Goal: Task Accomplishment & Management: Manage account settings

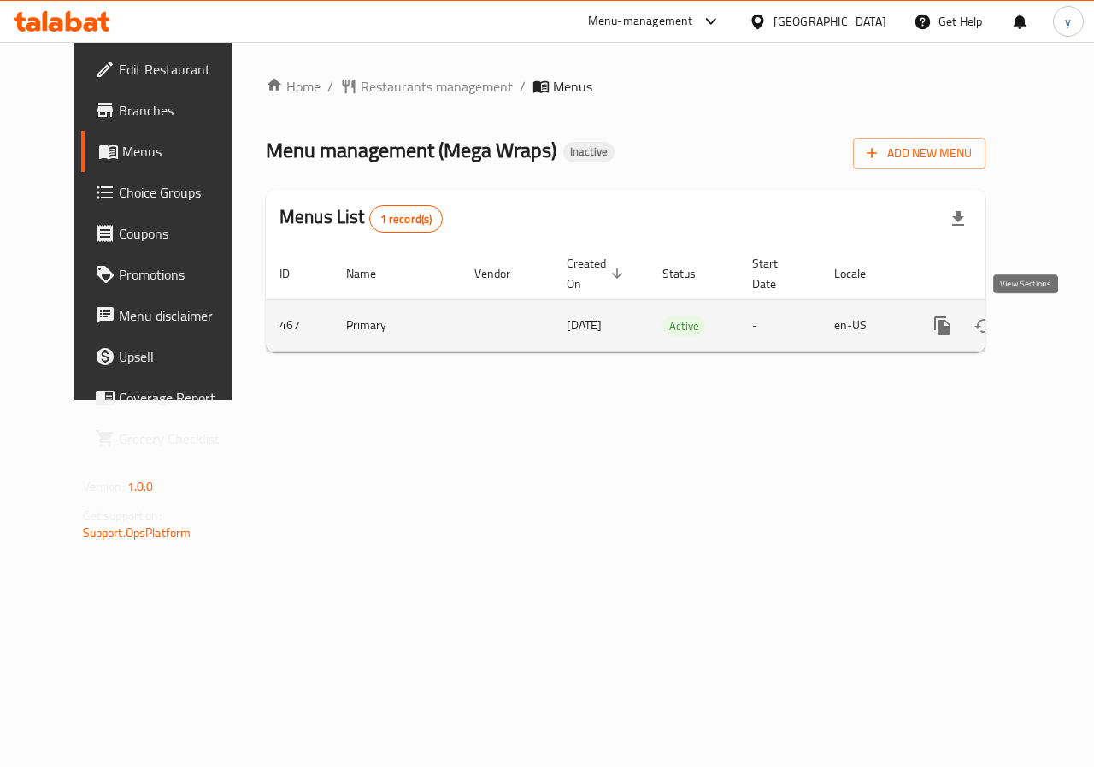
click at [1056, 318] on icon "enhanced table" at bounding box center [1066, 325] width 21 height 21
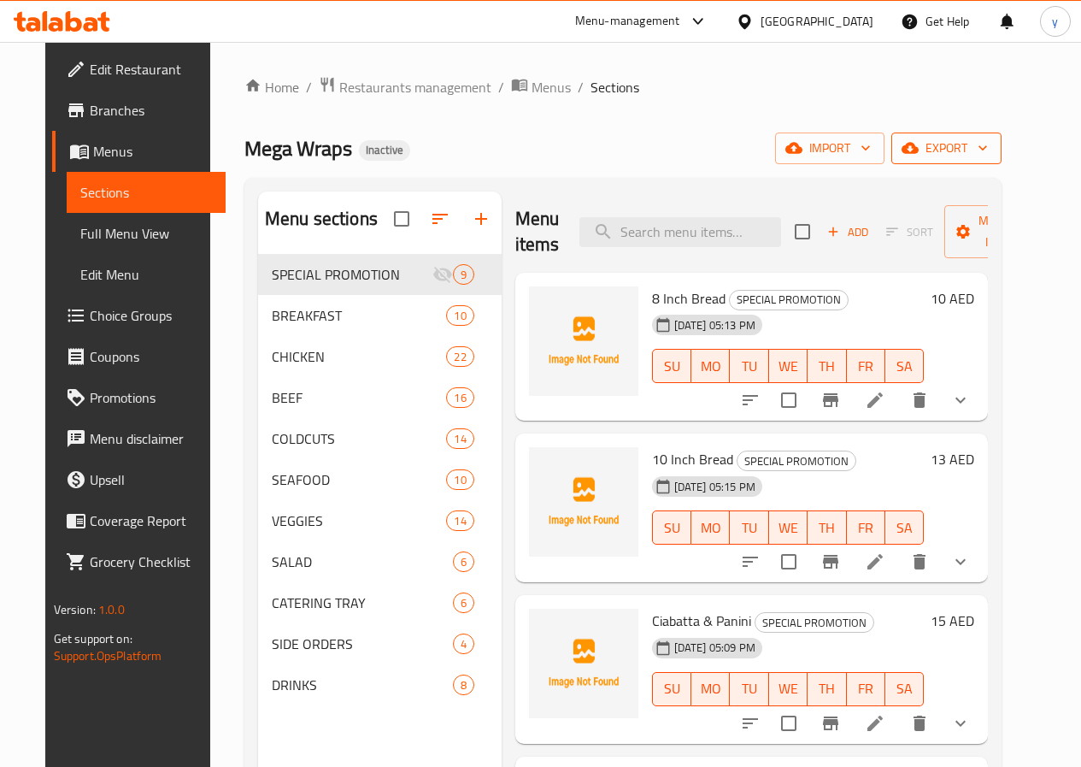
click at [988, 151] on span "export" at bounding box center [946, 148] width 83 height 21
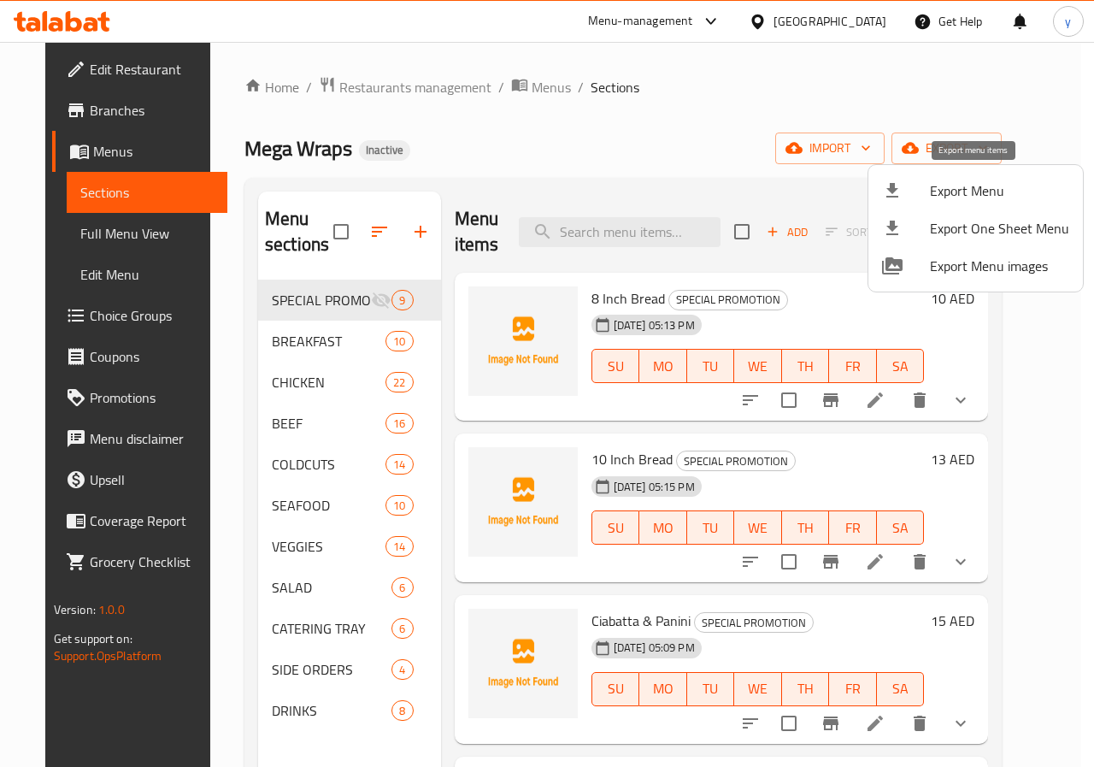
click at [985, 186] on span "Export Menu" at bounding box center [999, 190] width 139 height 21
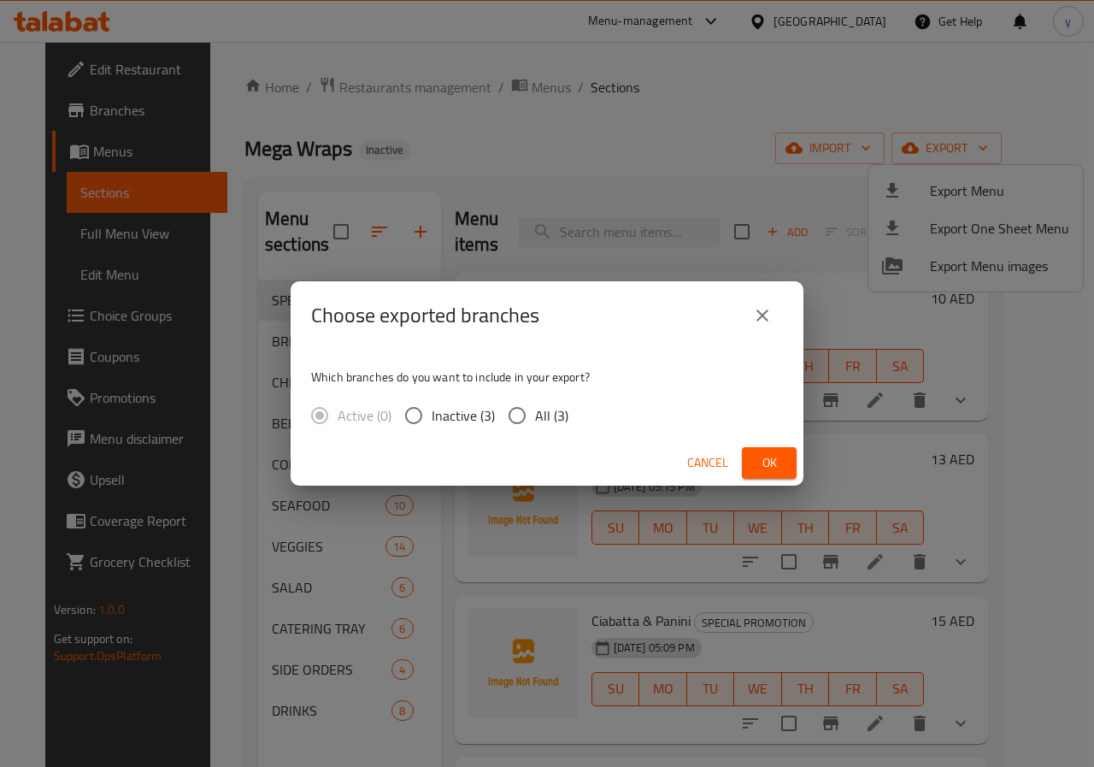
drag, startPoint x: 524, startPoint y: 415, endPoint x: 581, endPoint y: 422, distance: 57.8
click at [524, 414] on input "All (3)" at bounding box center [517, 416] width 36 height 36
radio input "true"
click at [774, 457] on span "Ok" at bounding box center [769, 462] width 27 height 21
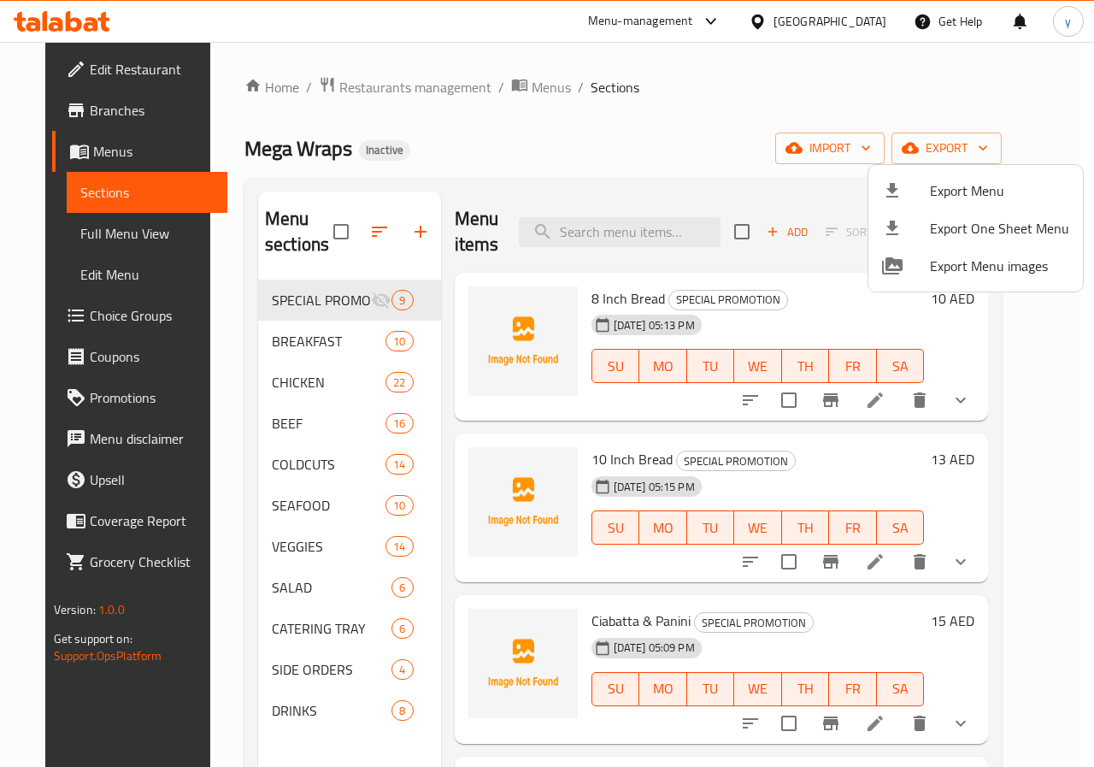
click at [550, 179] on div at bounding box center [547, 383] width 1094 height 767
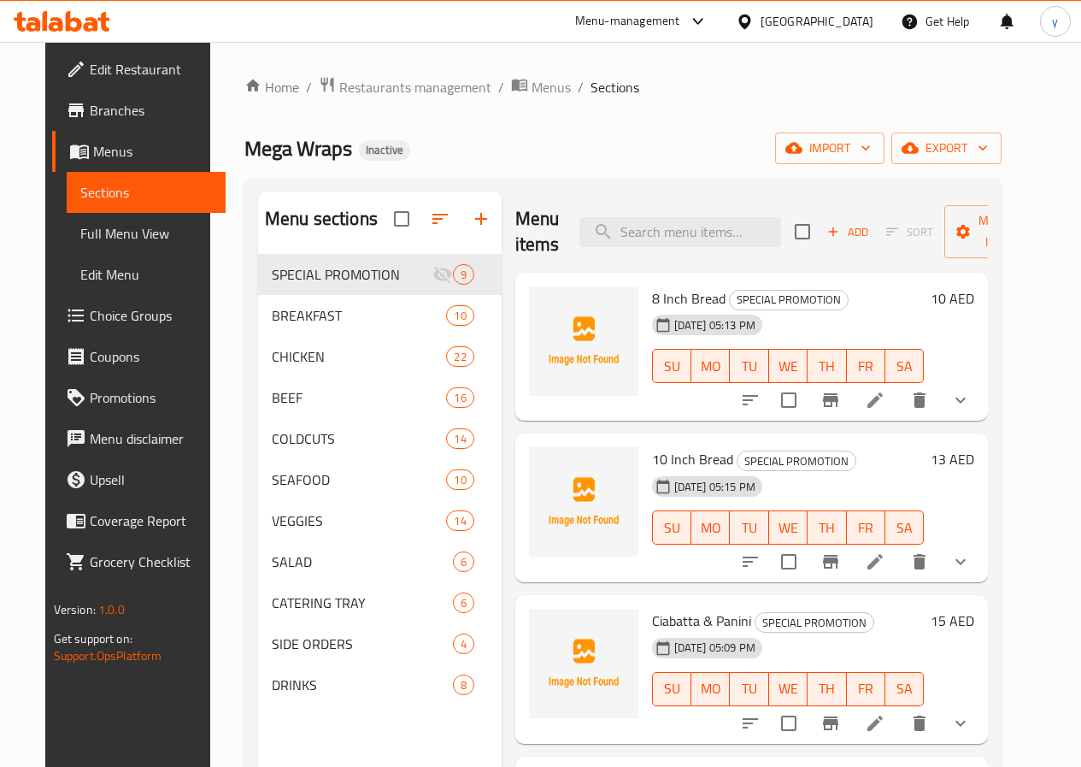
click at [111, 238] on span "Full Menu View" at bounding box center [146, 233] width 132 height 21
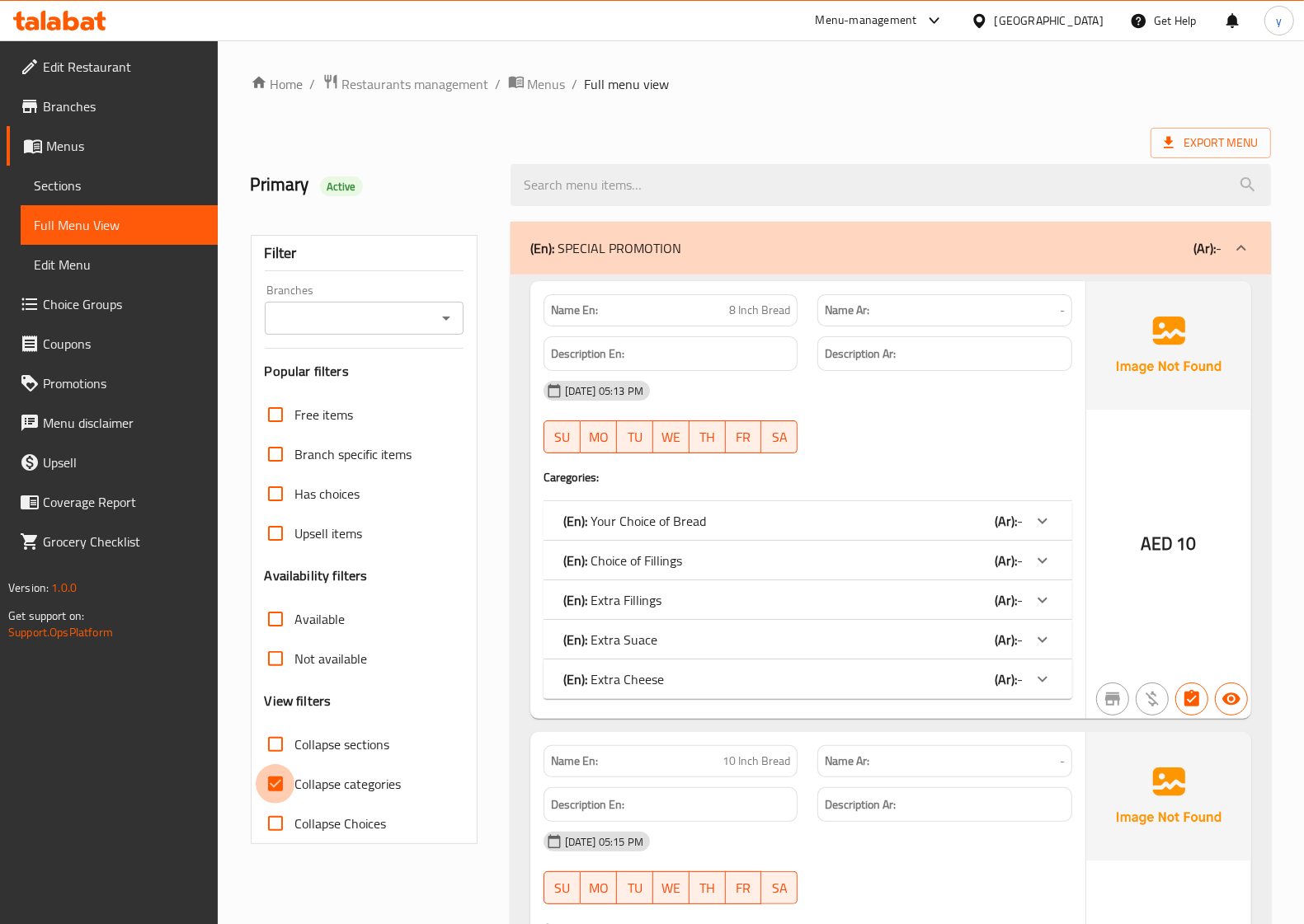
click at [270, 739] on input "Collapse categories" at bounding box center [275, 784] width 40 height 40
click at [274, 739] on input "Collapse categories" at bounding box center [275, 784] width 40 height 40
click at [273, 739] on input "Collapse categories" at bounding box center [275, 784] width 40 height 40
checkbox input "false"
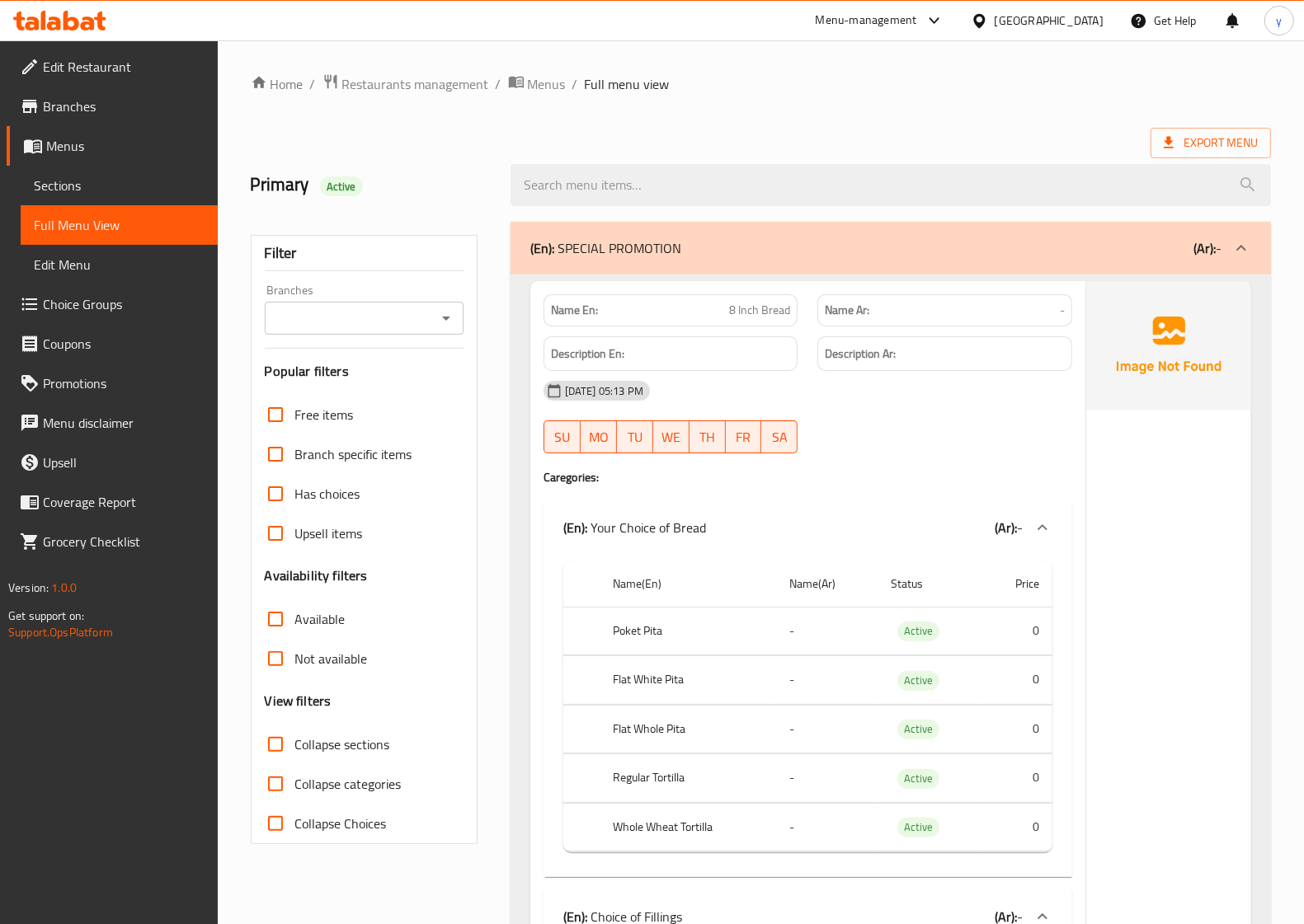
click at [301, 739] on label "Collapse Choices" at bounding box center [321, 824] width 131 height 40
click at [295, 739] on input "Collapse Choices" at bounding box center [275, 824] width 40 height 40
checkbox input "true"
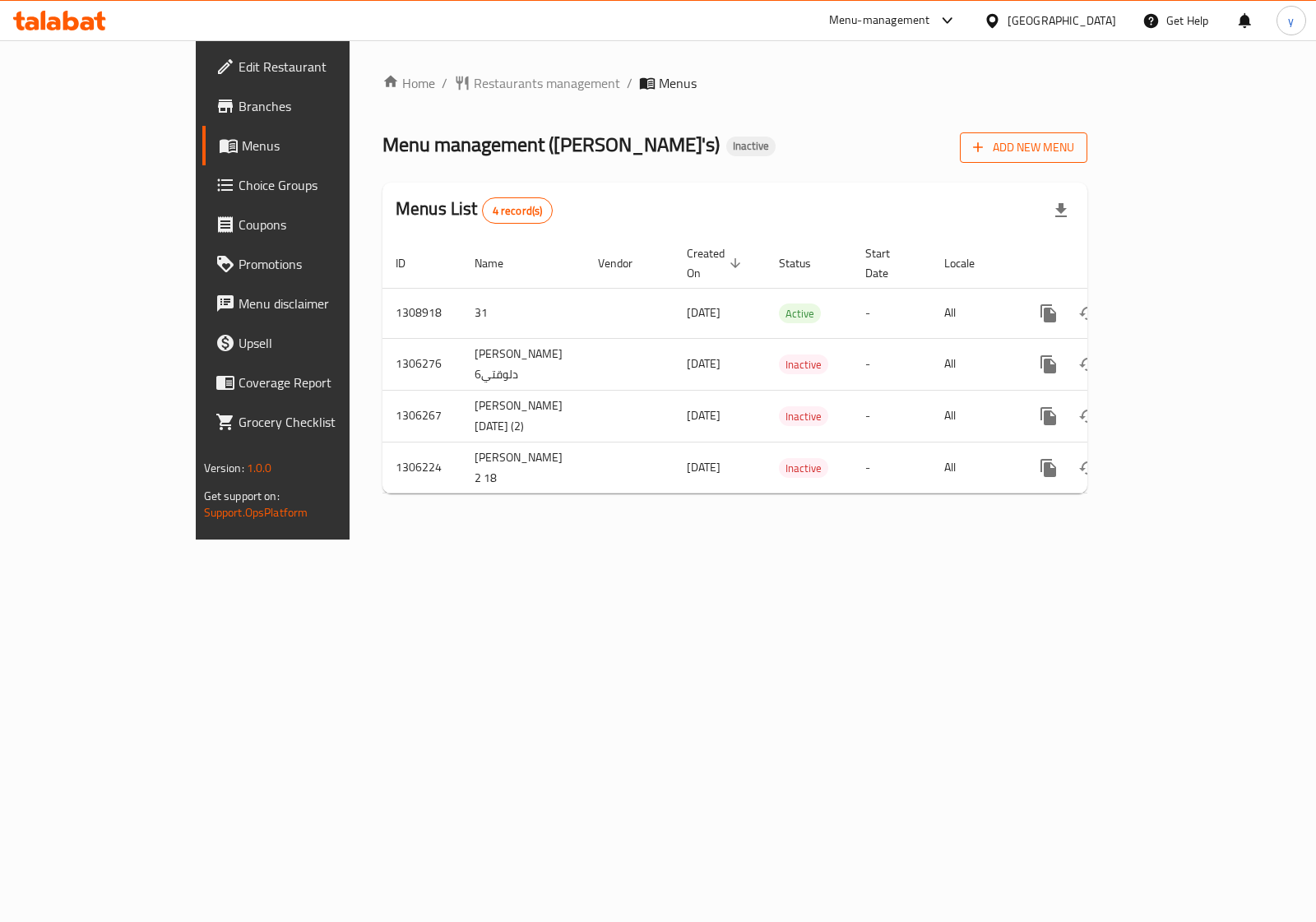
click at [1075, 157] on span "Add New Menu" at bounding box center [1023, 147] width 101 height 20
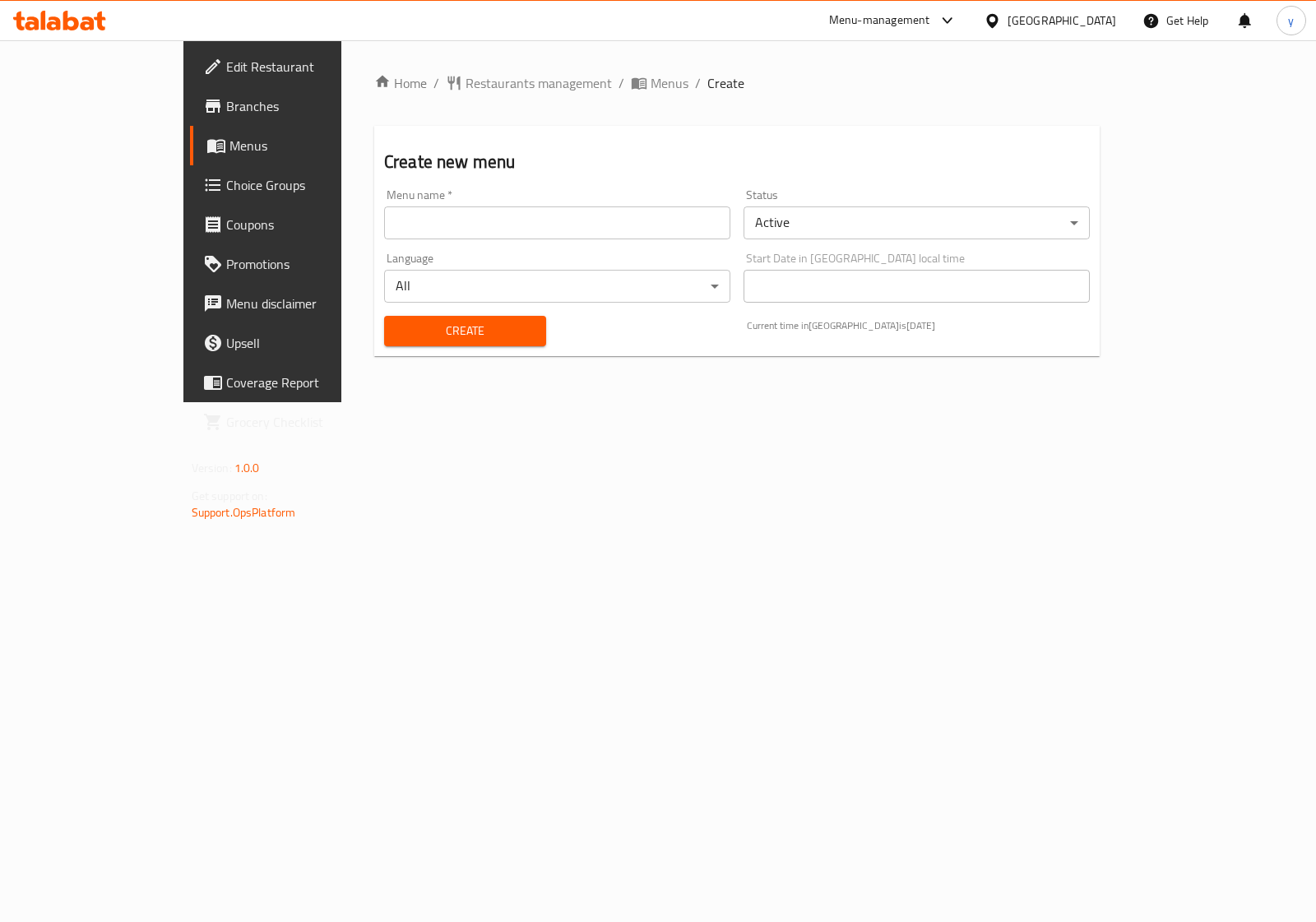
click at [536, 228] on input "text" at bounding box center [557, 223] width 346 height 33
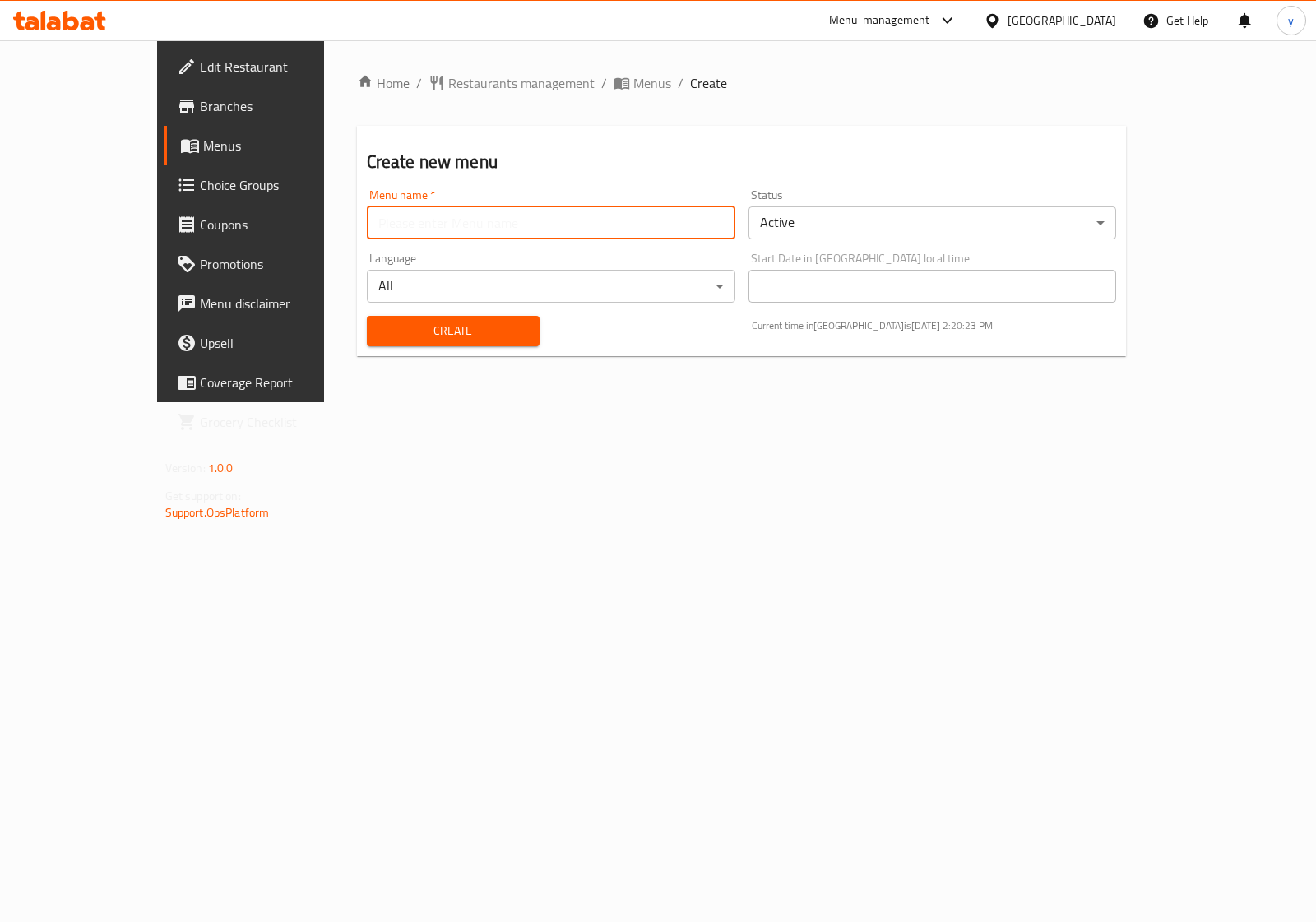
type input "youssef ayman 7519"
click at [425, 339] on span "Create" at bounding box center [453, 330] width 146 height 20
click at [544, 231] on input "text" at bounding box center [550, 223] width 368 height 33
click at [477, 229] on input "text" at bounding box center [550, 223] width 368 height 33
click at [453, 230] on input "text" at bounding box center [550, 223] width 368 height 33
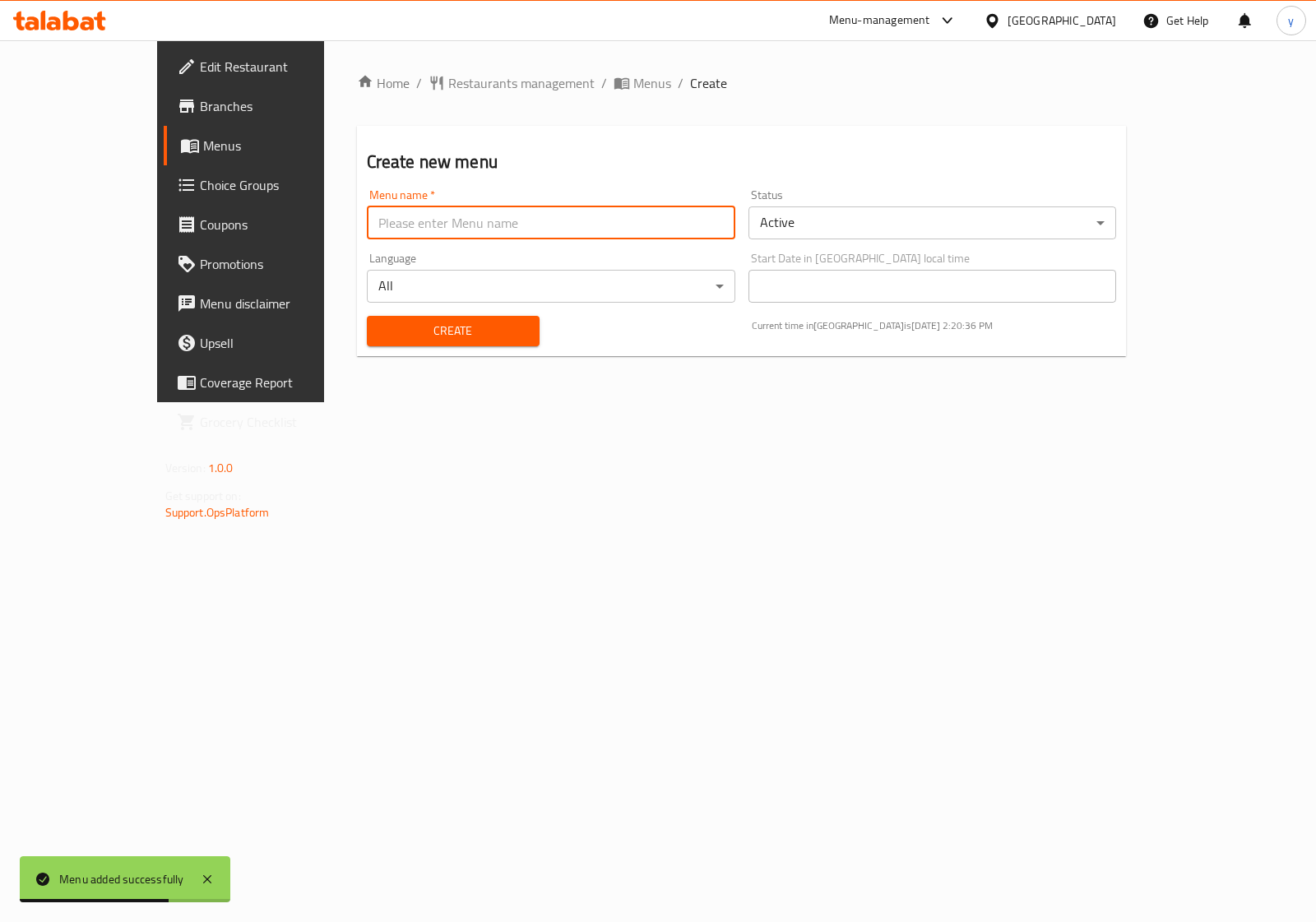
click at [434, 223] on input "text" at bounding box center [550, 223] width 368 height 33
click at [423, 230] on input "text" at bounding box center [550, 223] width 368 height 33
click at [421, 229] on input "text" at bounding box center [550, 223] width 368 height 33
type input "غ"
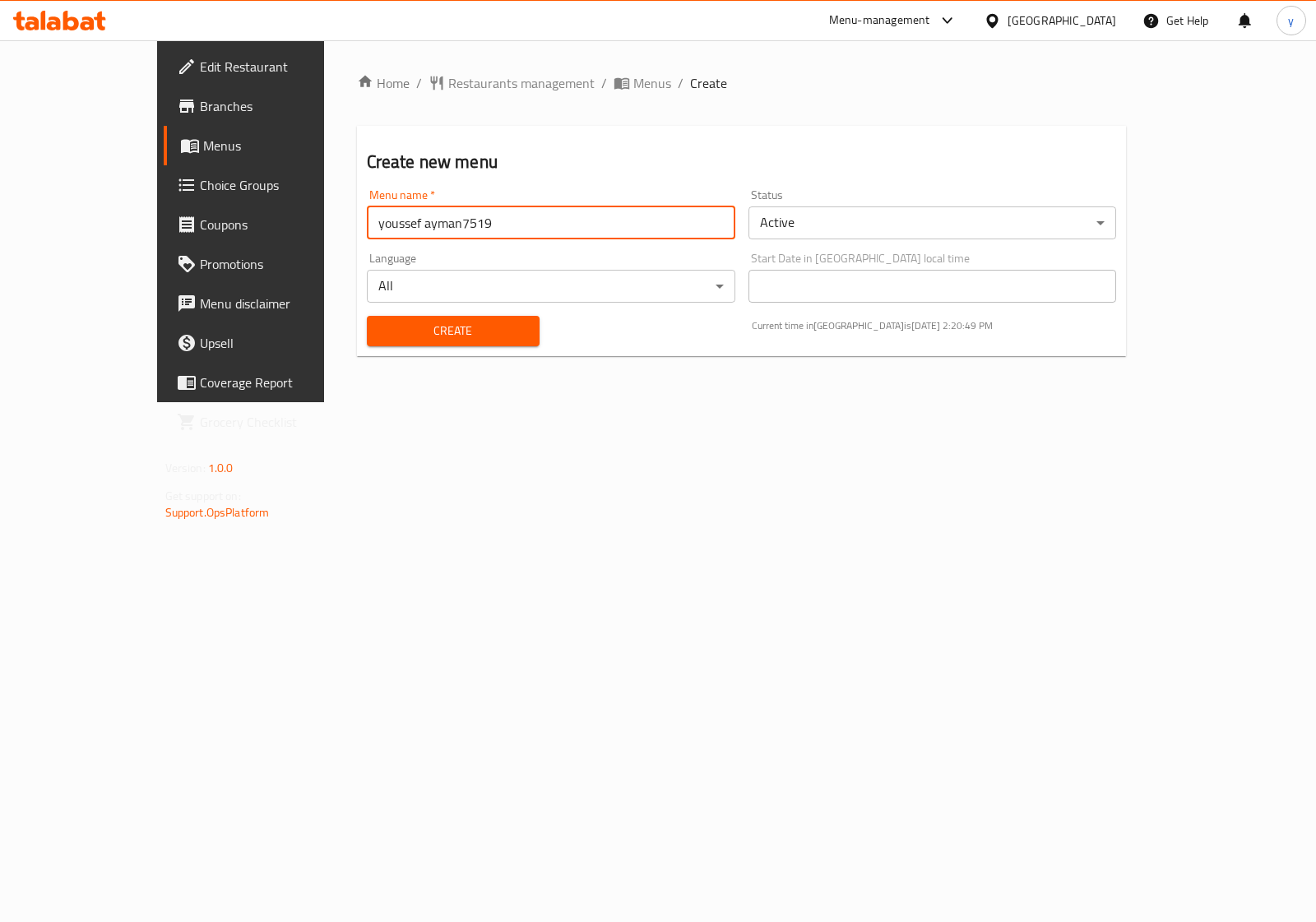
type input "youssef ayman7519"
click at [414, 333] on span "Create" at bounding box center [453, 330] width 146 height 20
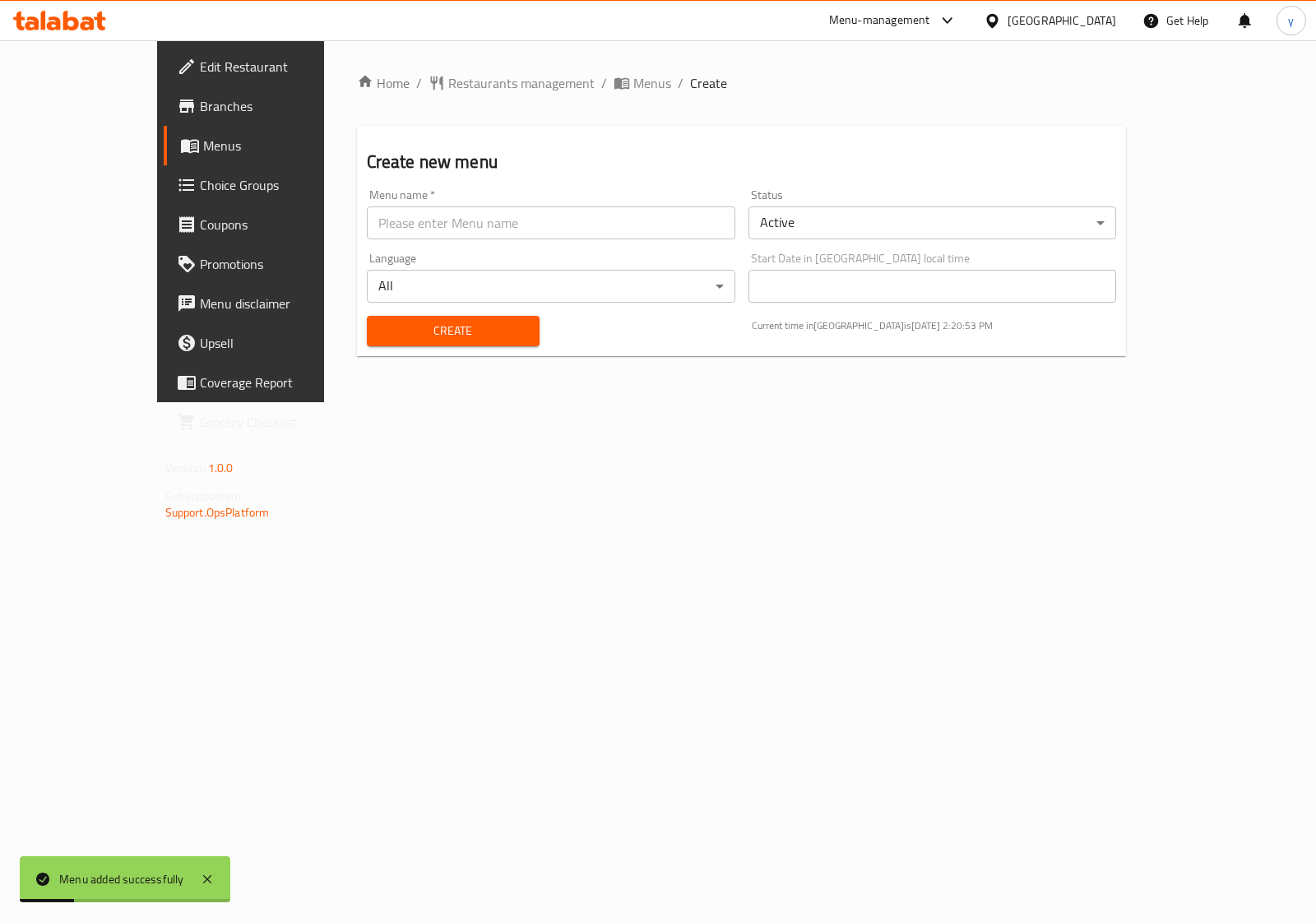
click at [203, 150] on span "Menus" at bounding box center [283, 145] width 161 height 20
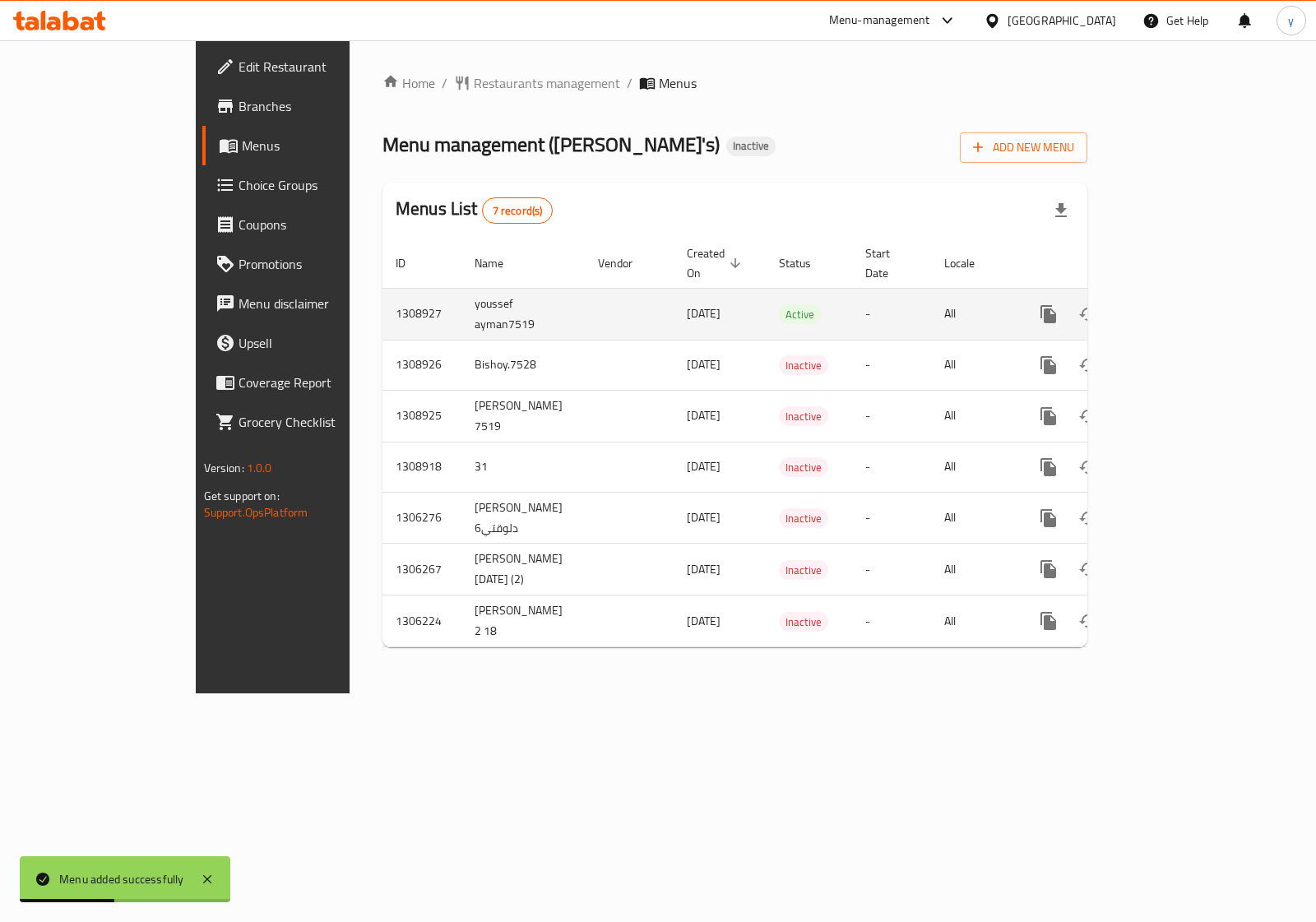
click at [1177, 304] on icon "enhanced table" at bounding box center [1167, 314] width 20 height 20
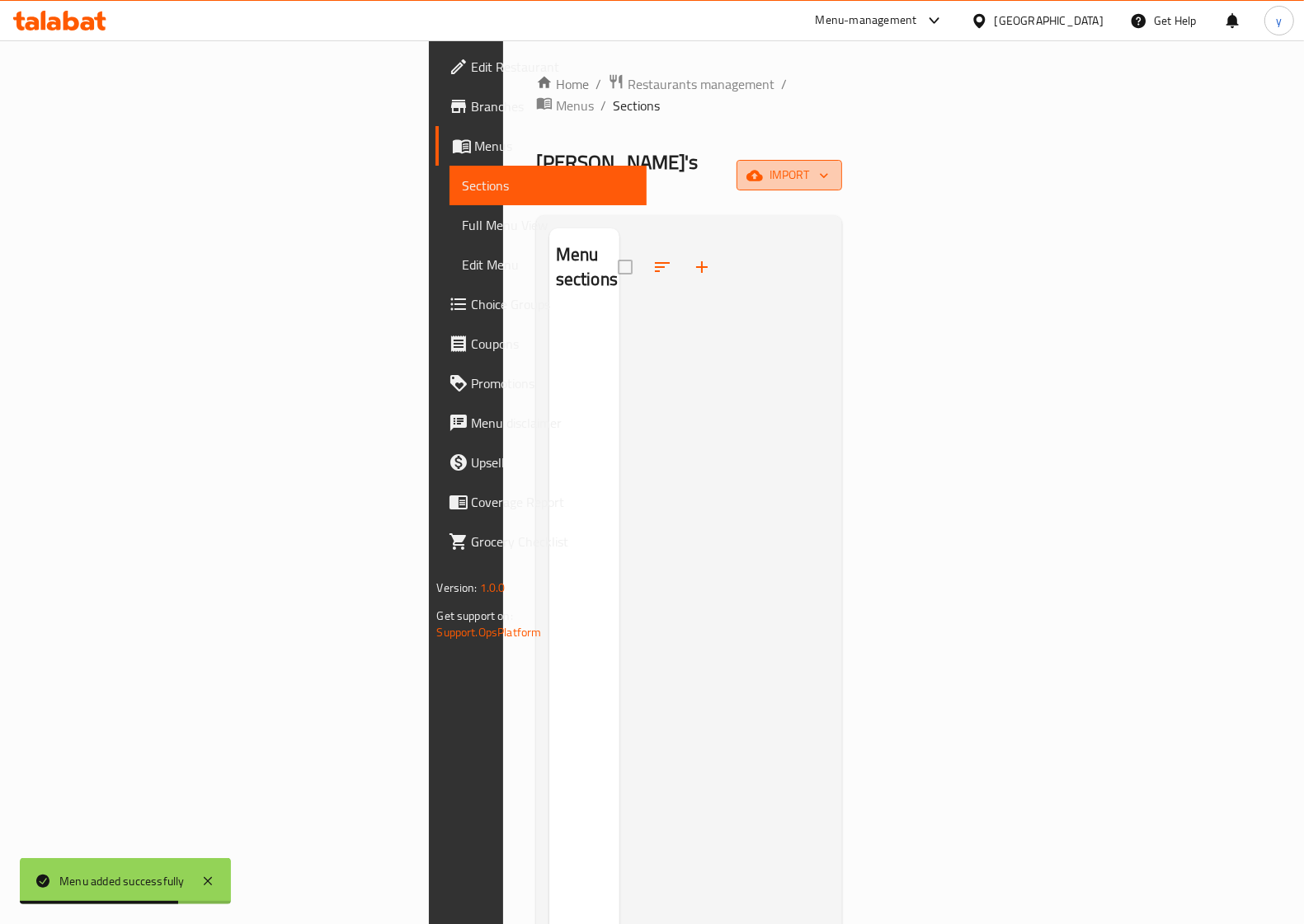
click at [829, 165] on span "import" at bounding box center [789, 175] width 79 height 20
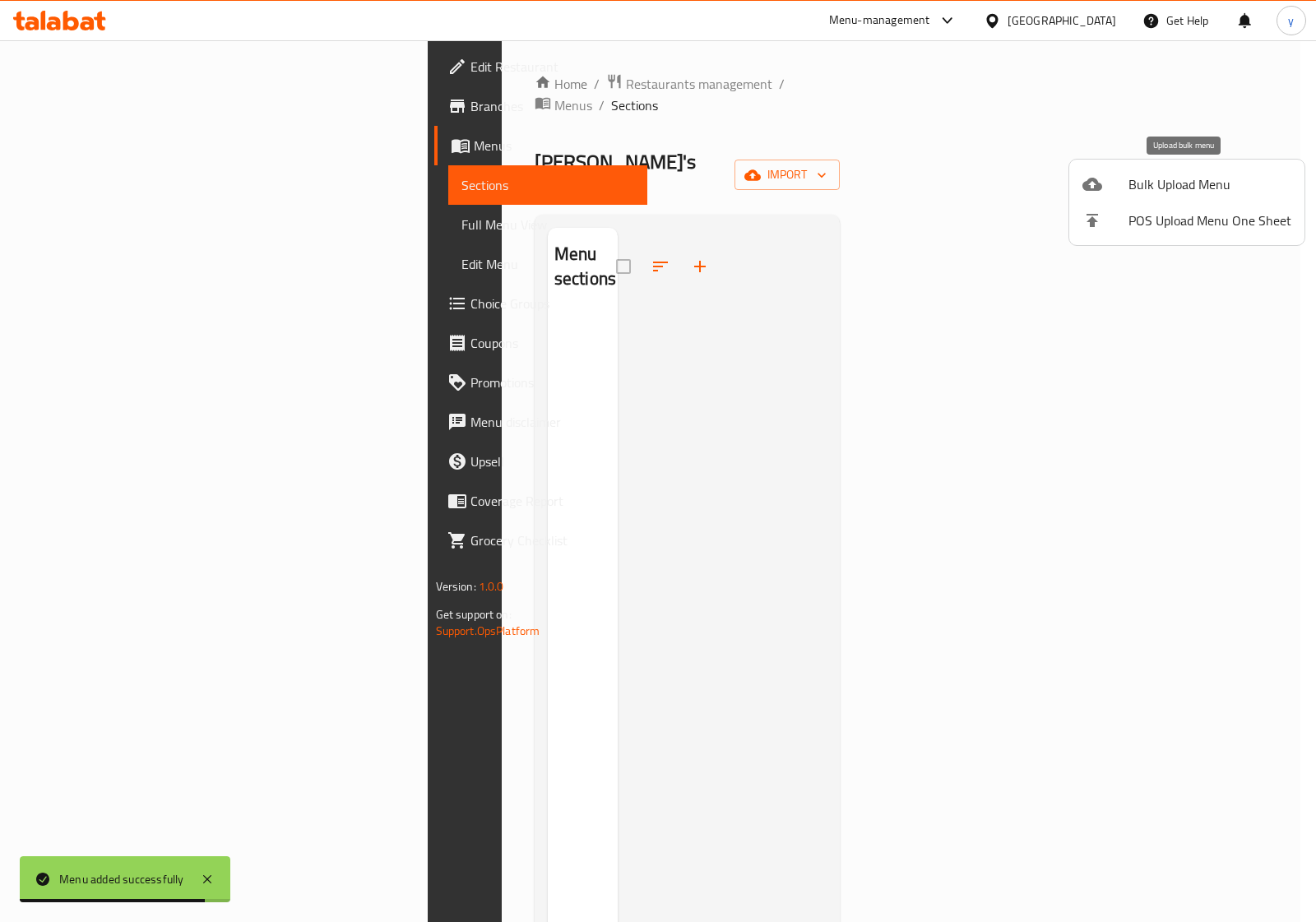
click at [1182, 183] on span "Bulk Upload Menu" at bounding box center [1209, 184] width 163 height 20
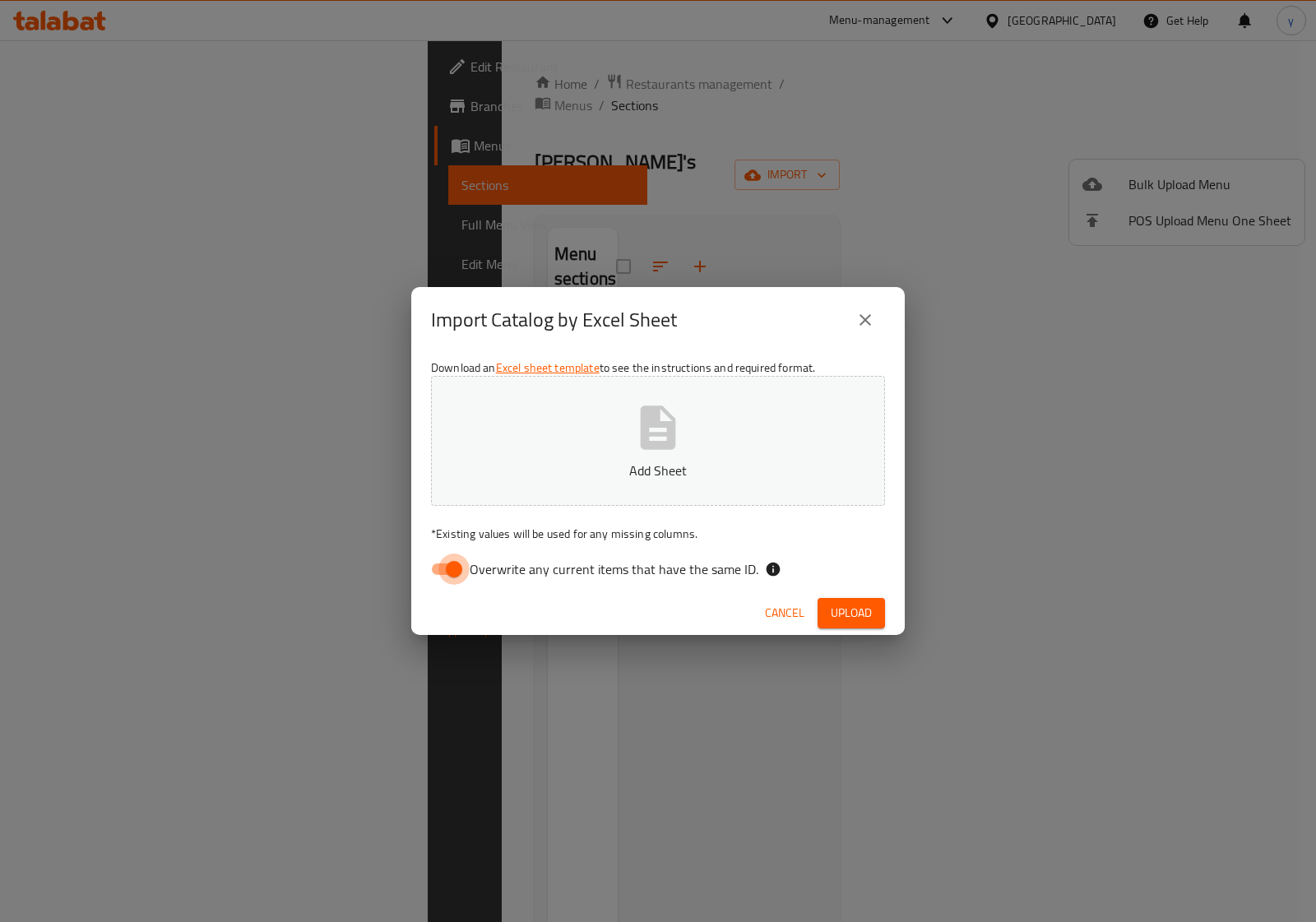
click at [449, 560] on input "Overwrite any current items that have the same ID." at bounding box center [453, 569] width 93 height 31
checkbox input "false"
click at [649, 463] on p "Add Sheet" at bounding box center [657, 471] width 403 height 20
click at [848, 613] on span "Upload" at bounding box center [850, 613] width 41 height 20
click at [659, 428] on icon "button" at bounding box center [658, 426] width 36 height 43
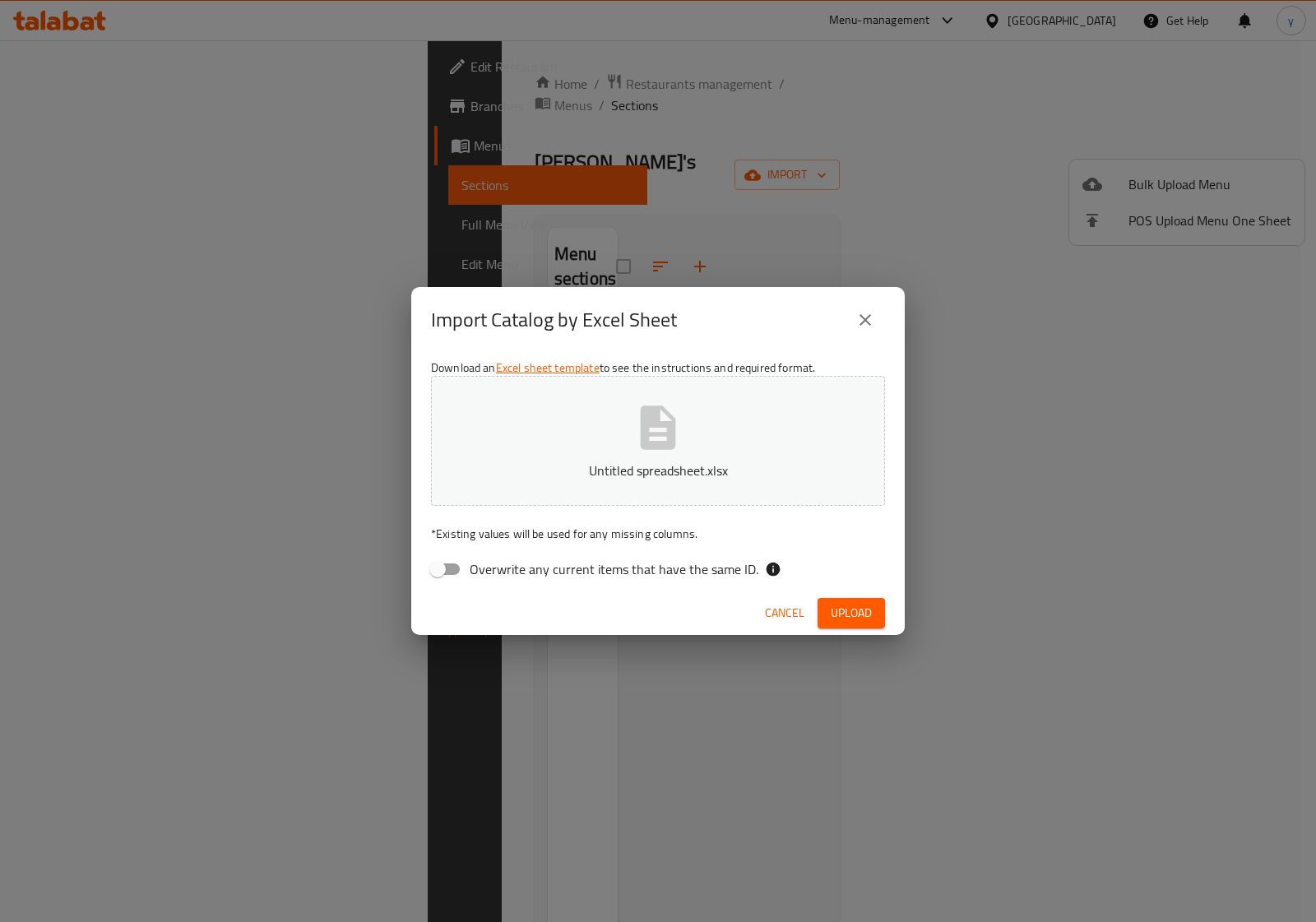
click at [836, 603] on span "Upload" at bounding box center [850, 613] width 41 height 20
click at [869, 607] on span "button" at bounding box center [858, 613] width 26 height 16
click at [856, 602] on button "button" at bounding box center [858, 613] width 53 height 26
click at [853, 677] on div "Import Catalog by Excel Sheet Download an Excel sheet template to see the instr…" at bounding box center [658, 461] width 1316 height 922
click at [857, 323] on icon "close" at bounding box center [865, 320] width 20 height 20
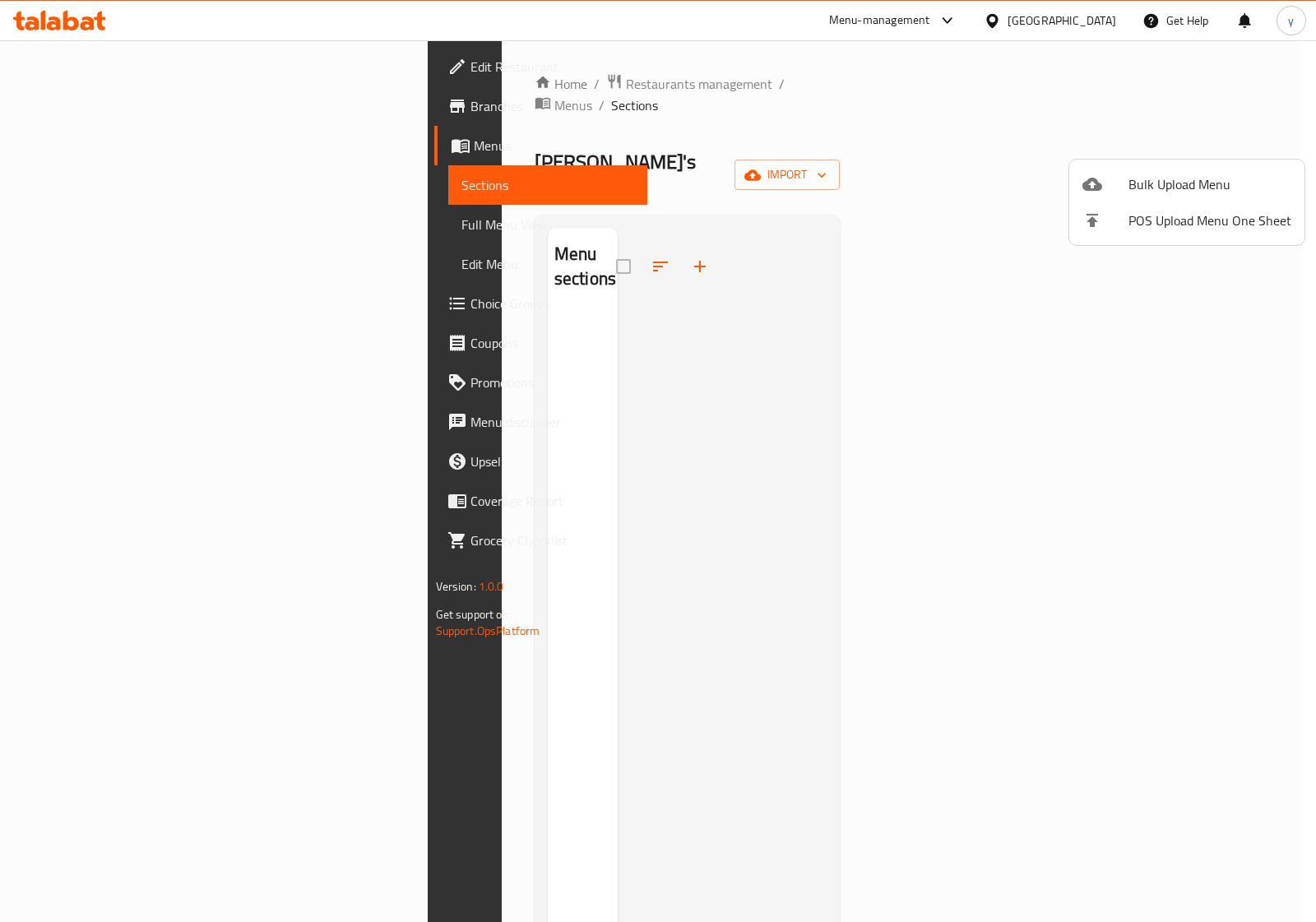
drag, startPoint x: 981, startPoint y: 354, endPoint x: 1012, endPoint y: 297, distance: 64.9
click at [983, 342] on div at bounding box center [658, 461] width 1316 height 922
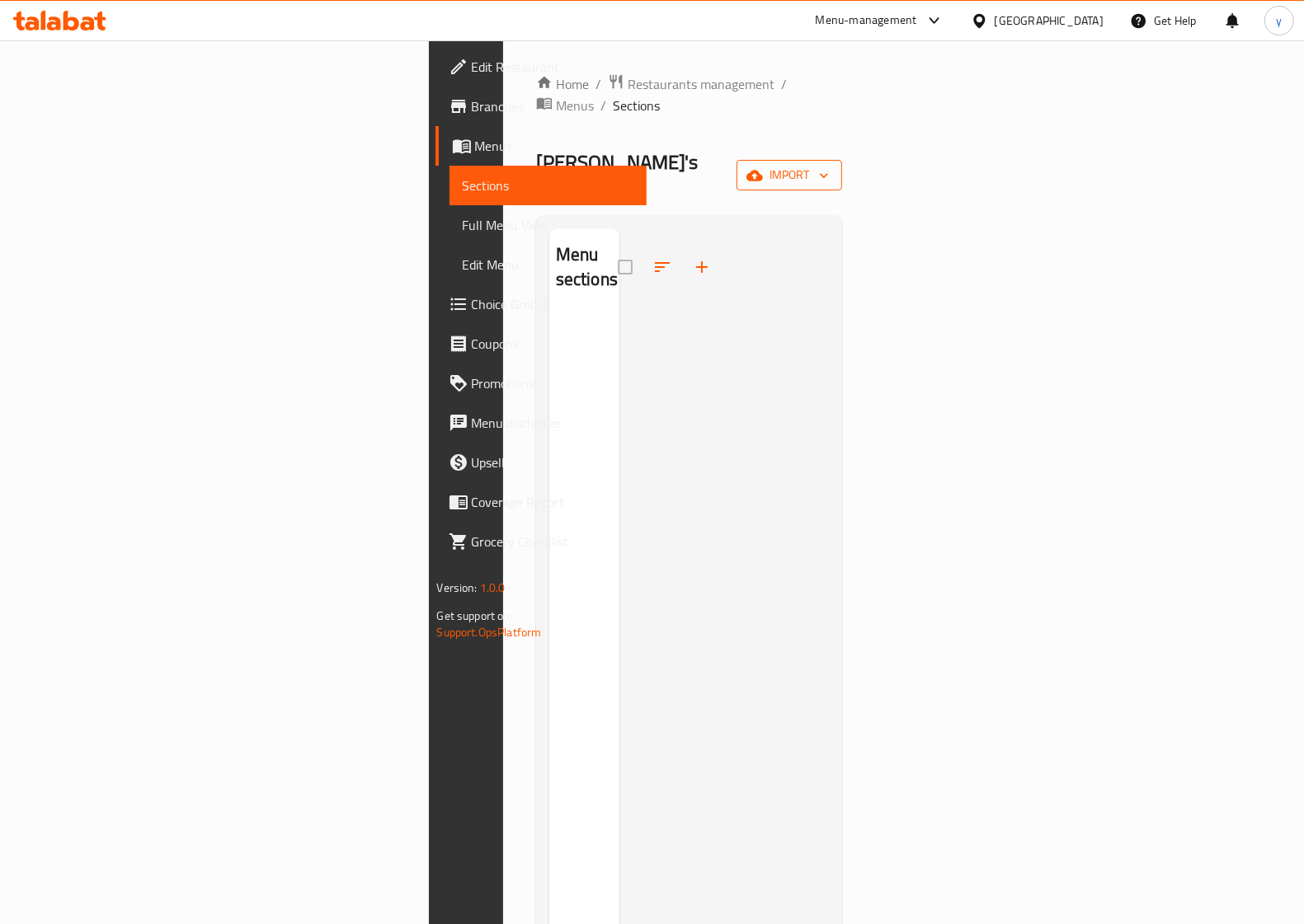
click at [842, 160] on button "import" at bounding box center [788, 176] width 105 height 31
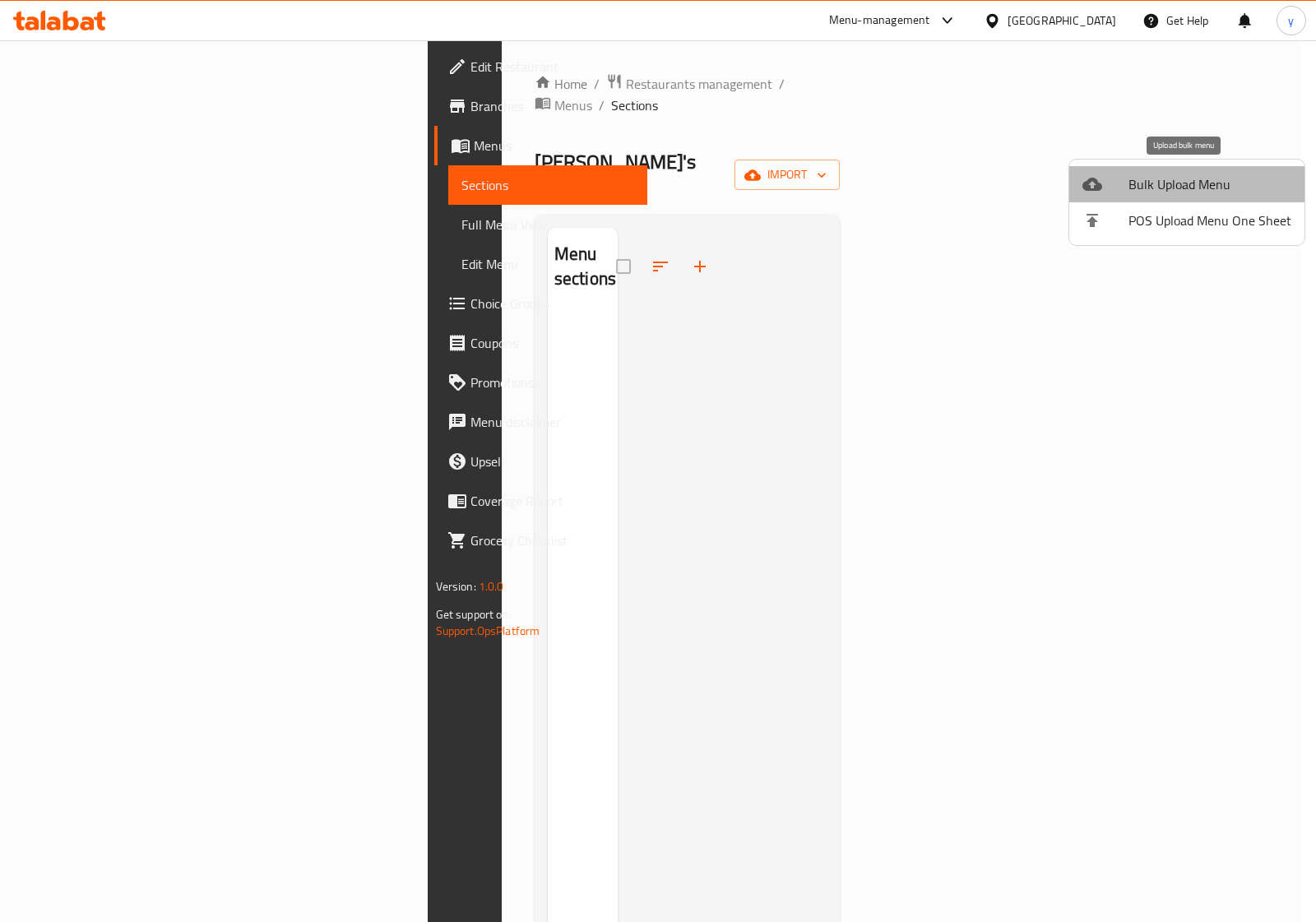
click at [1203, 179] on span "Bulk Upload Menu" at bounding box center [1209, 184] width 163 height 20
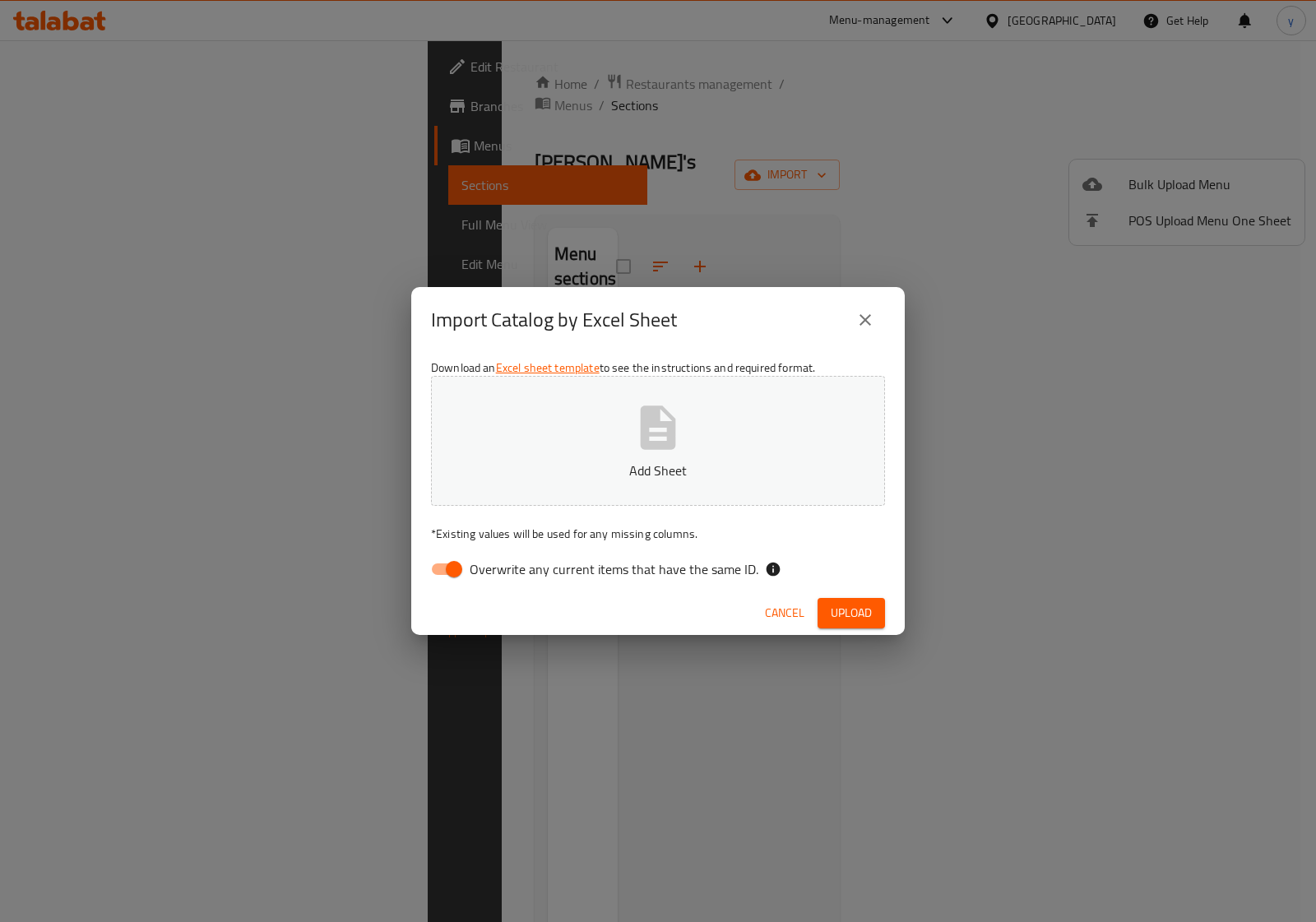
click at [461, 576] on input "Overwrite any current items that have the same ID." at bounding box center [453, 569] width 93 height 31
checkbox input "false"
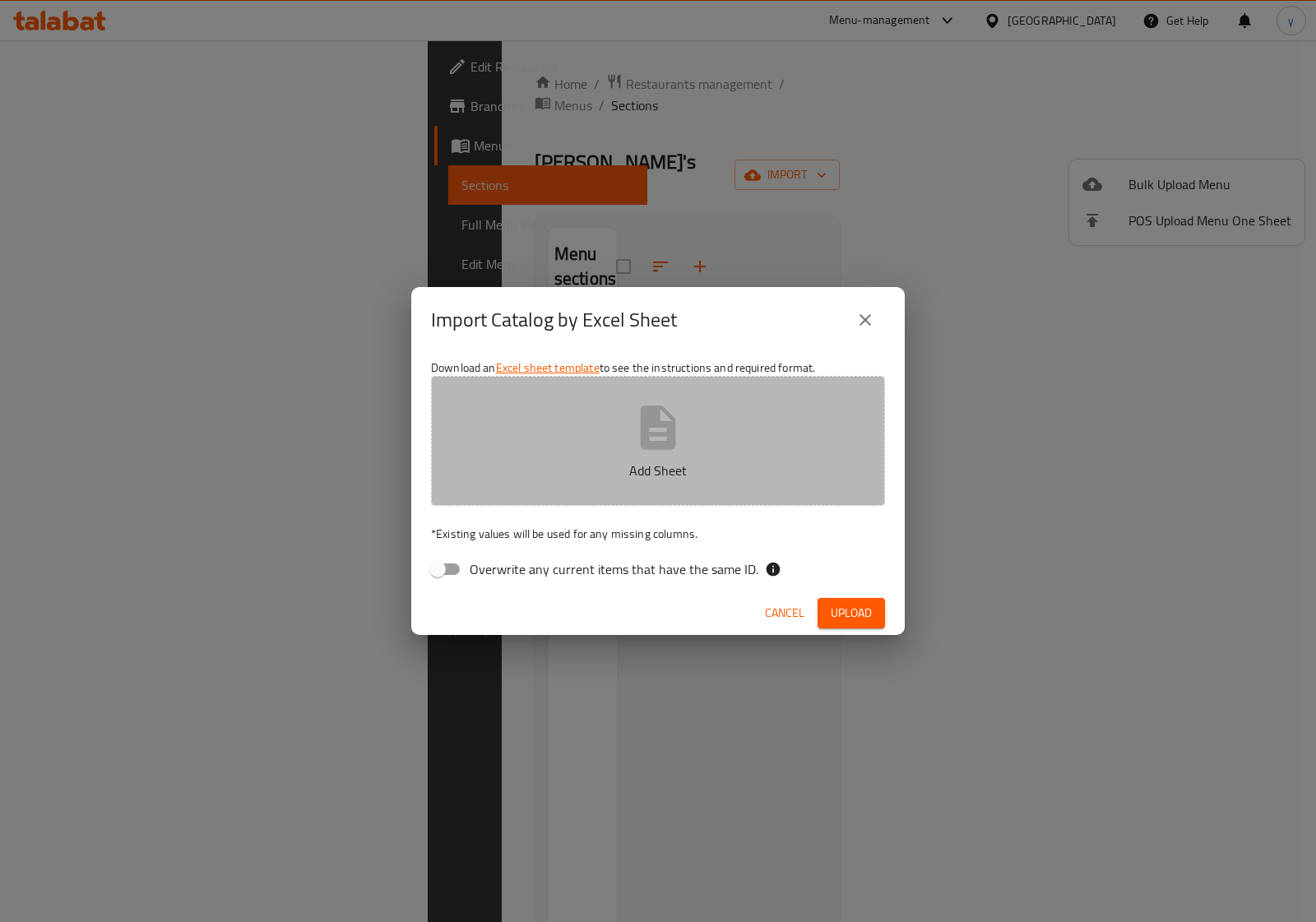
click at [696, 421] on button "Add Sheet" at bounding box center [658, 441] width 454 height 130
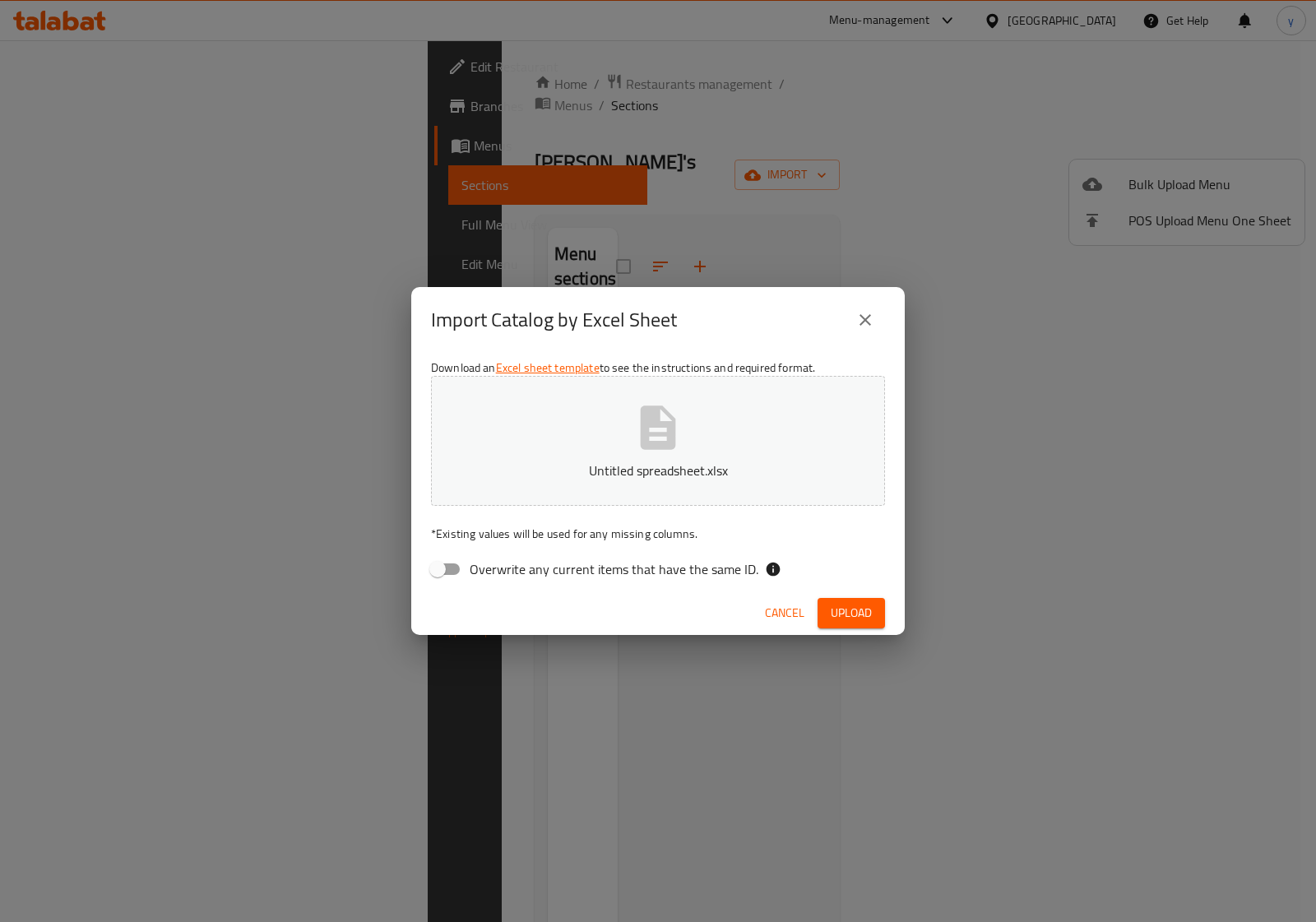
click at [859, 606] on span "Upload" at bounding box center [850, 613] width 41 height 20
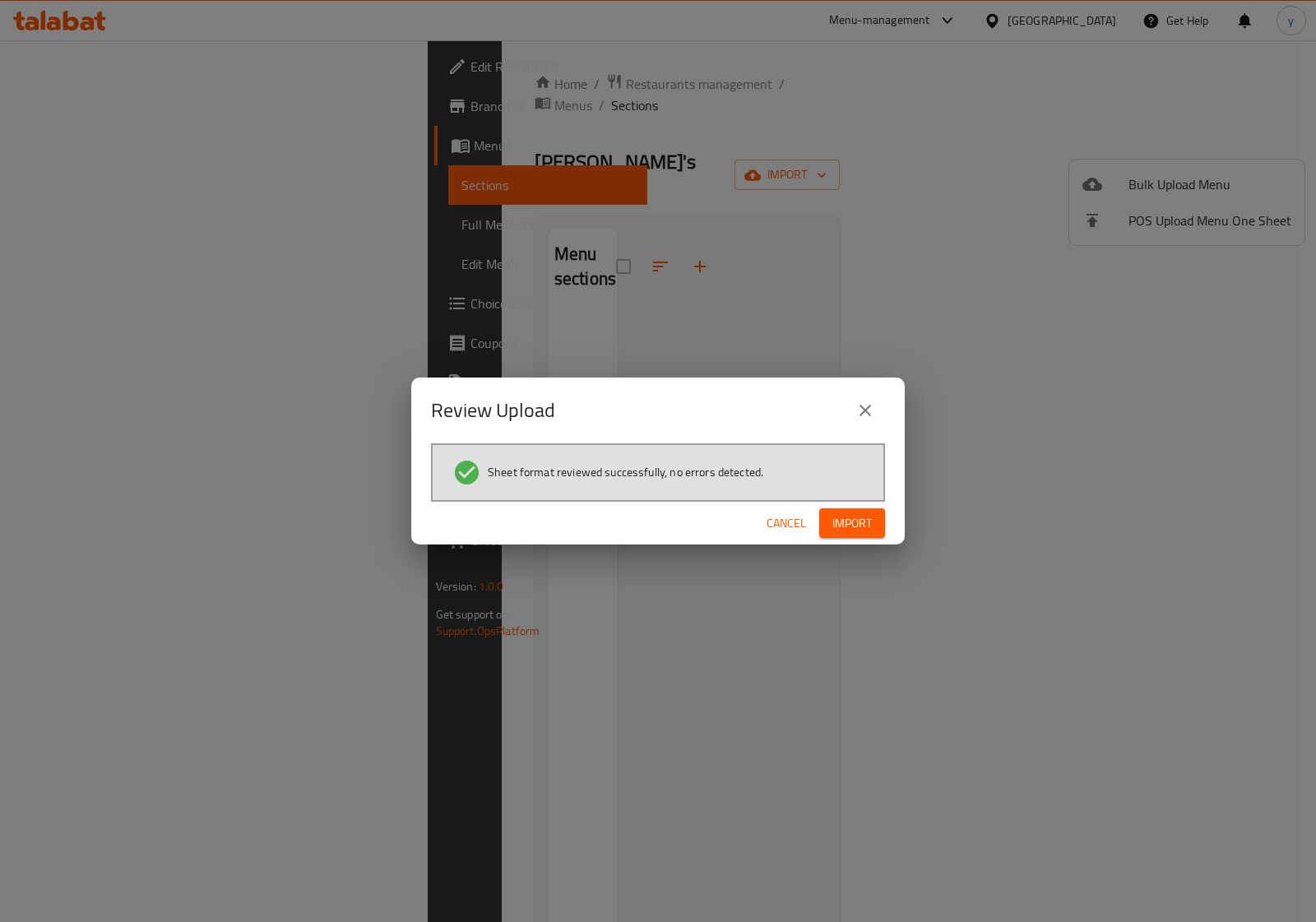
click at [868, 516] on span "Import" at bounding box center [851, 523] width 39 height 20
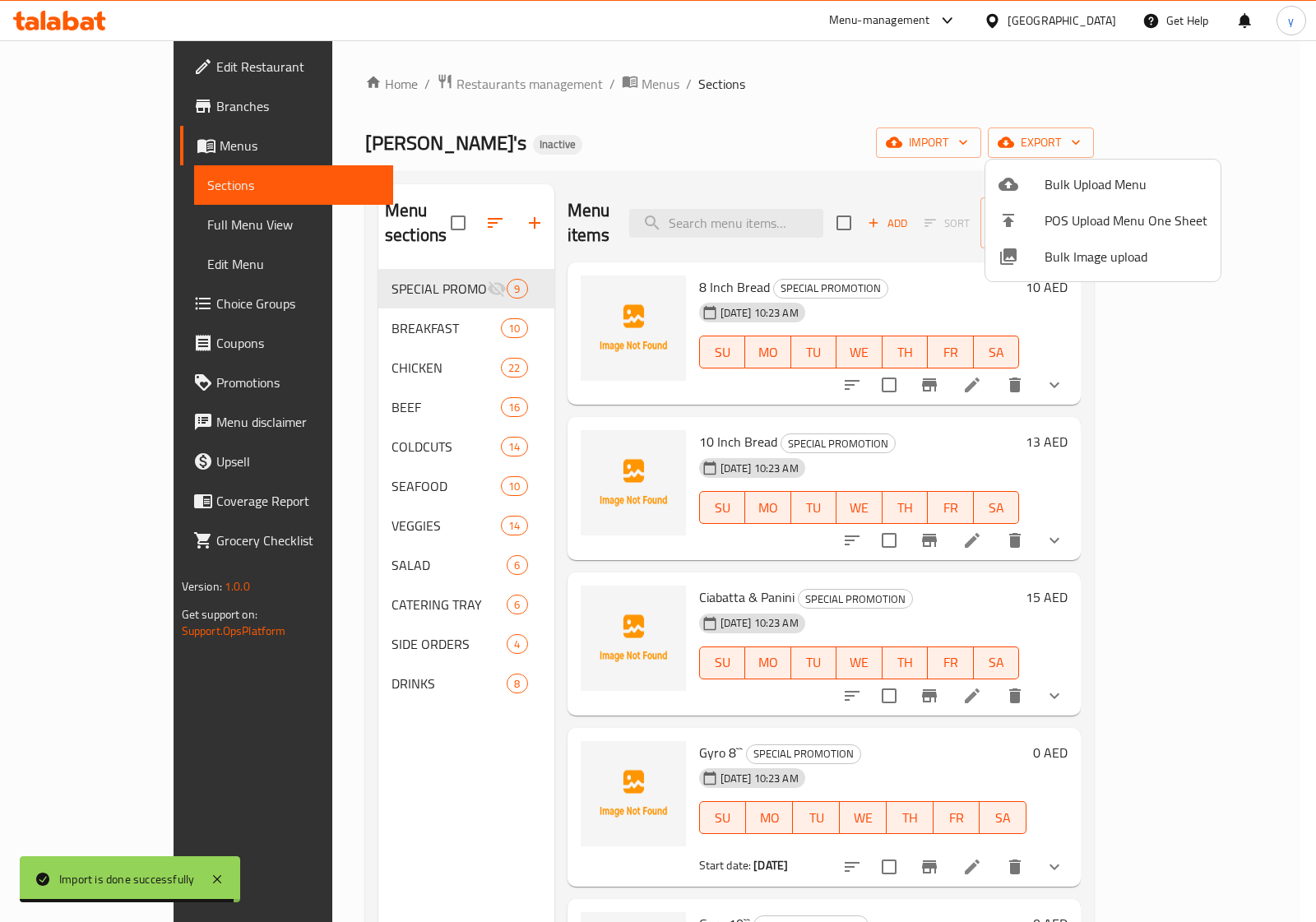
click at [125, 226] on div at bounding box center [658, 461] width 1316 height 922
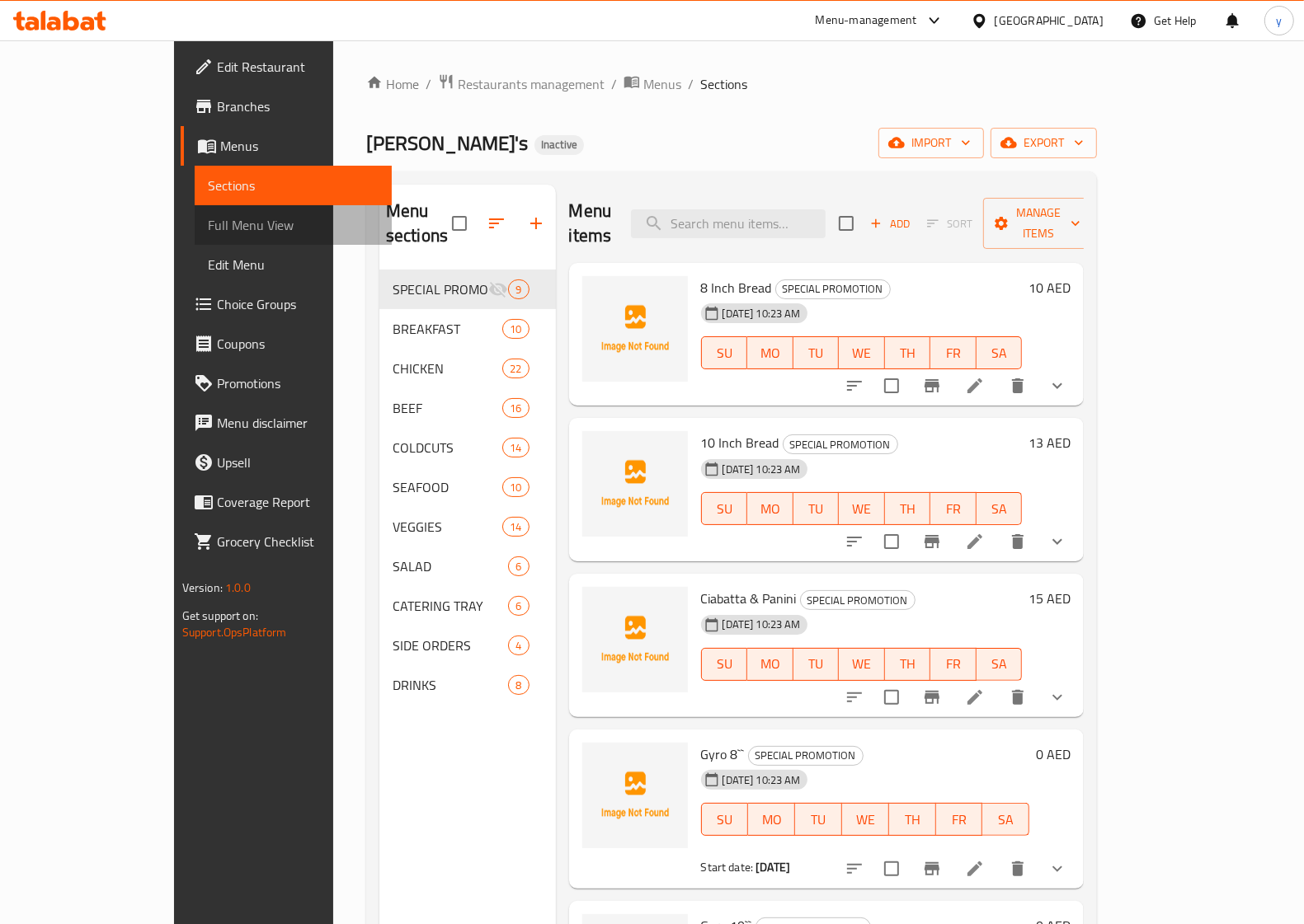
click at [207, 221] on span "Full Menu View" at bounding box center [292, 225] width 171 height 20
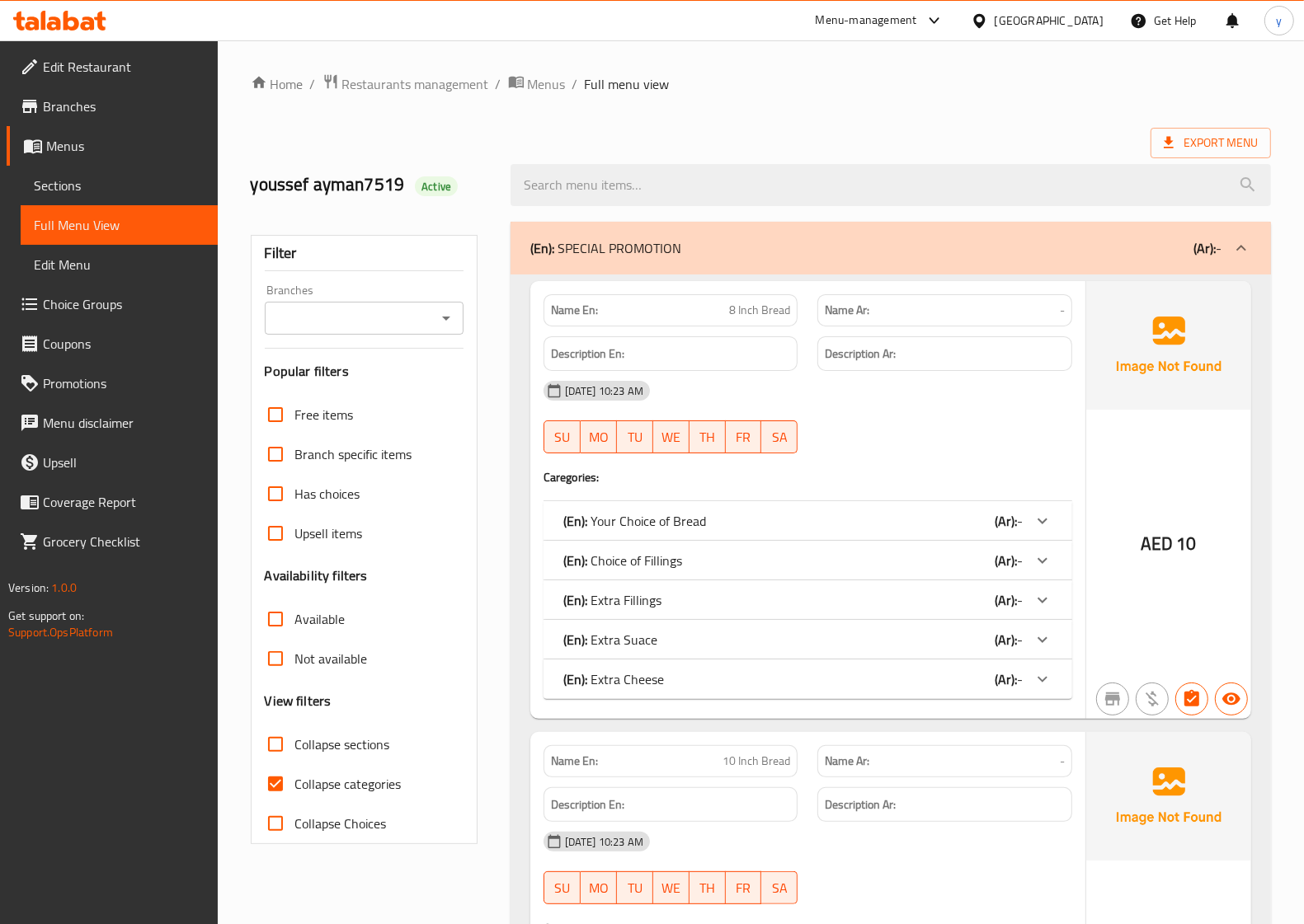
click at [277, 781] on input "Collapse categories" at bounding box center [275, 784] width 40 height 40
checkbox input "false"
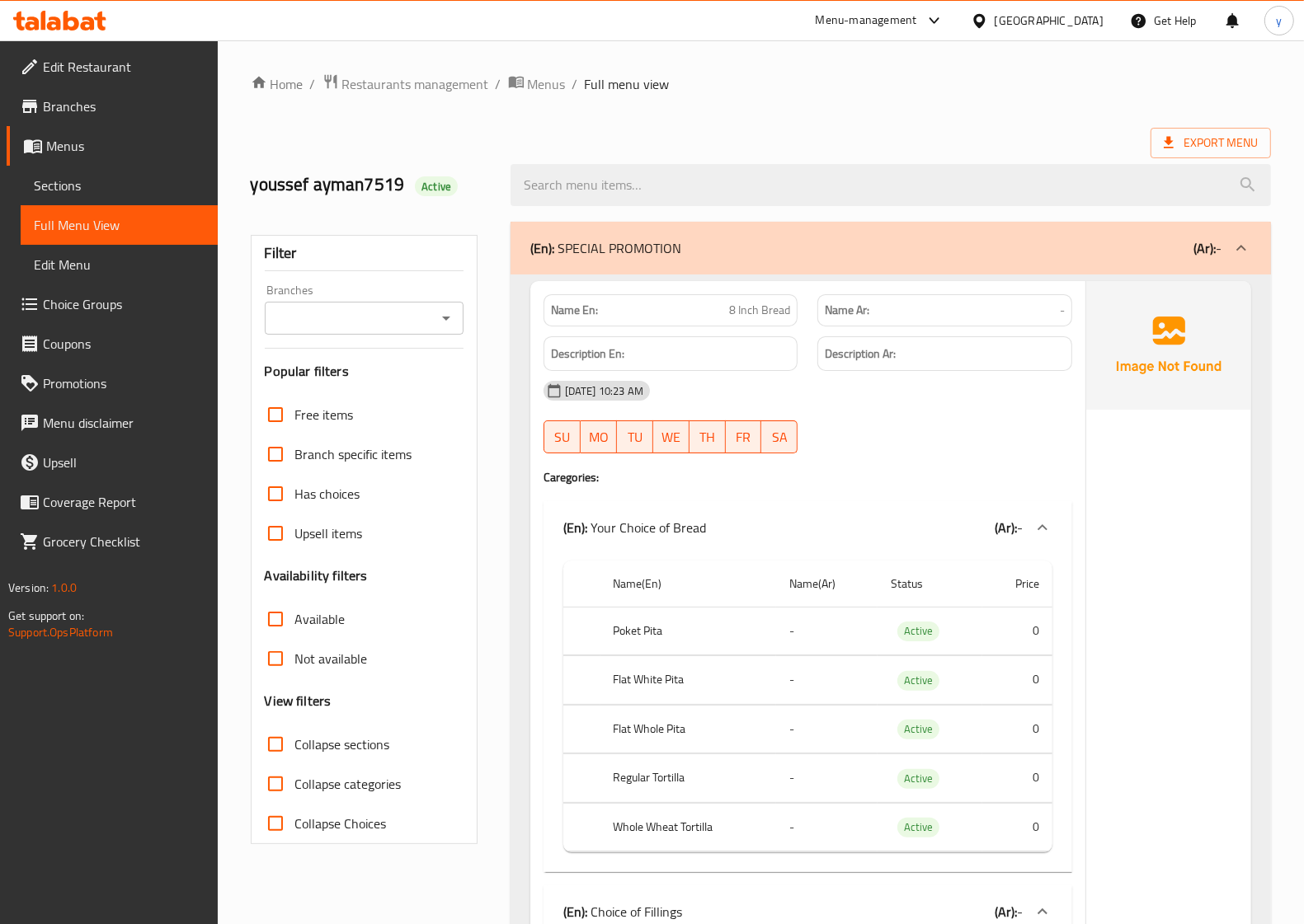
click at [67, 171] on link "Sections" at bounding box center [119, 185] width 197 height 40
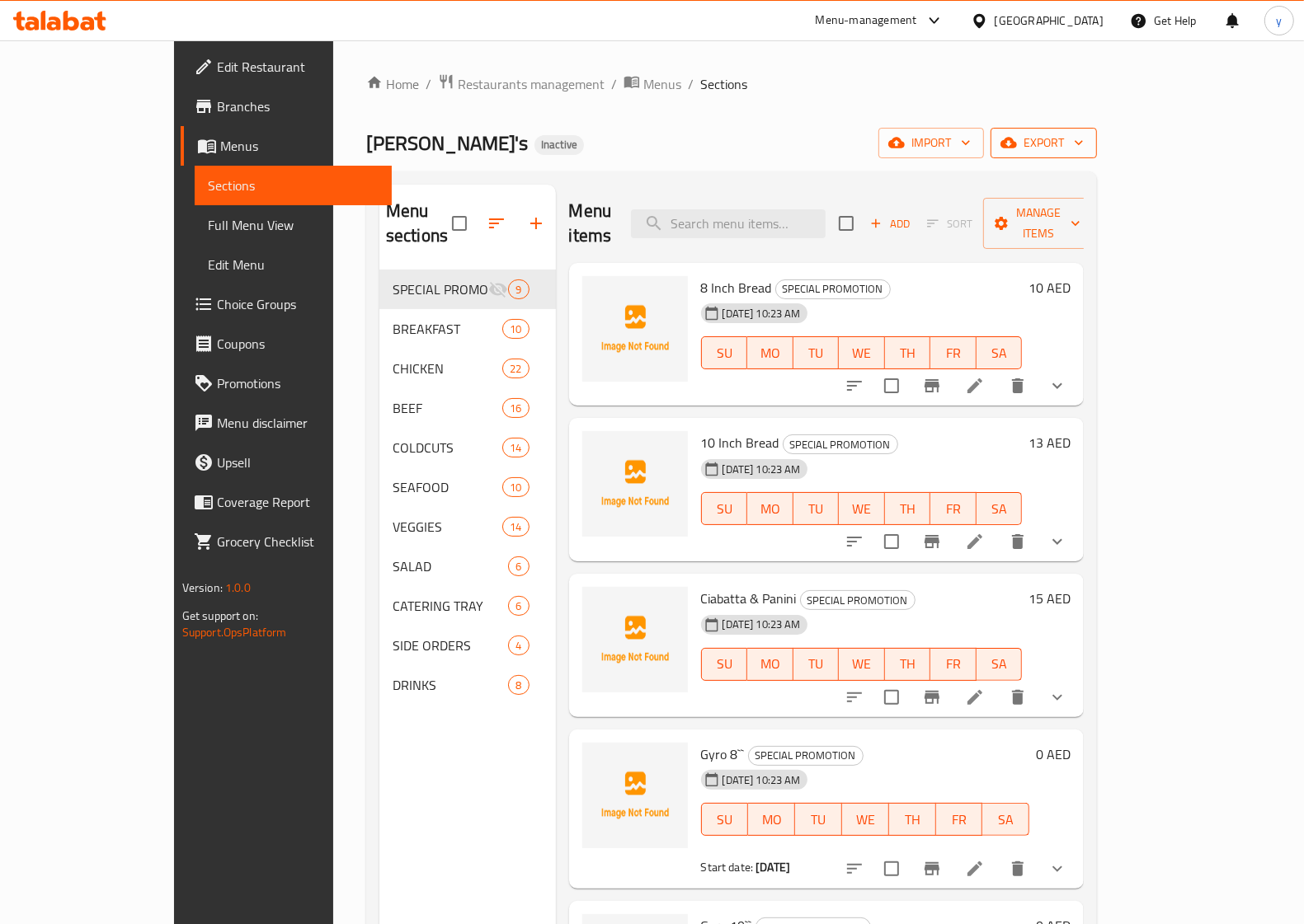
click at [1087, 145] on icon "button" at bounding box center [1078, 142] width 16 height 16
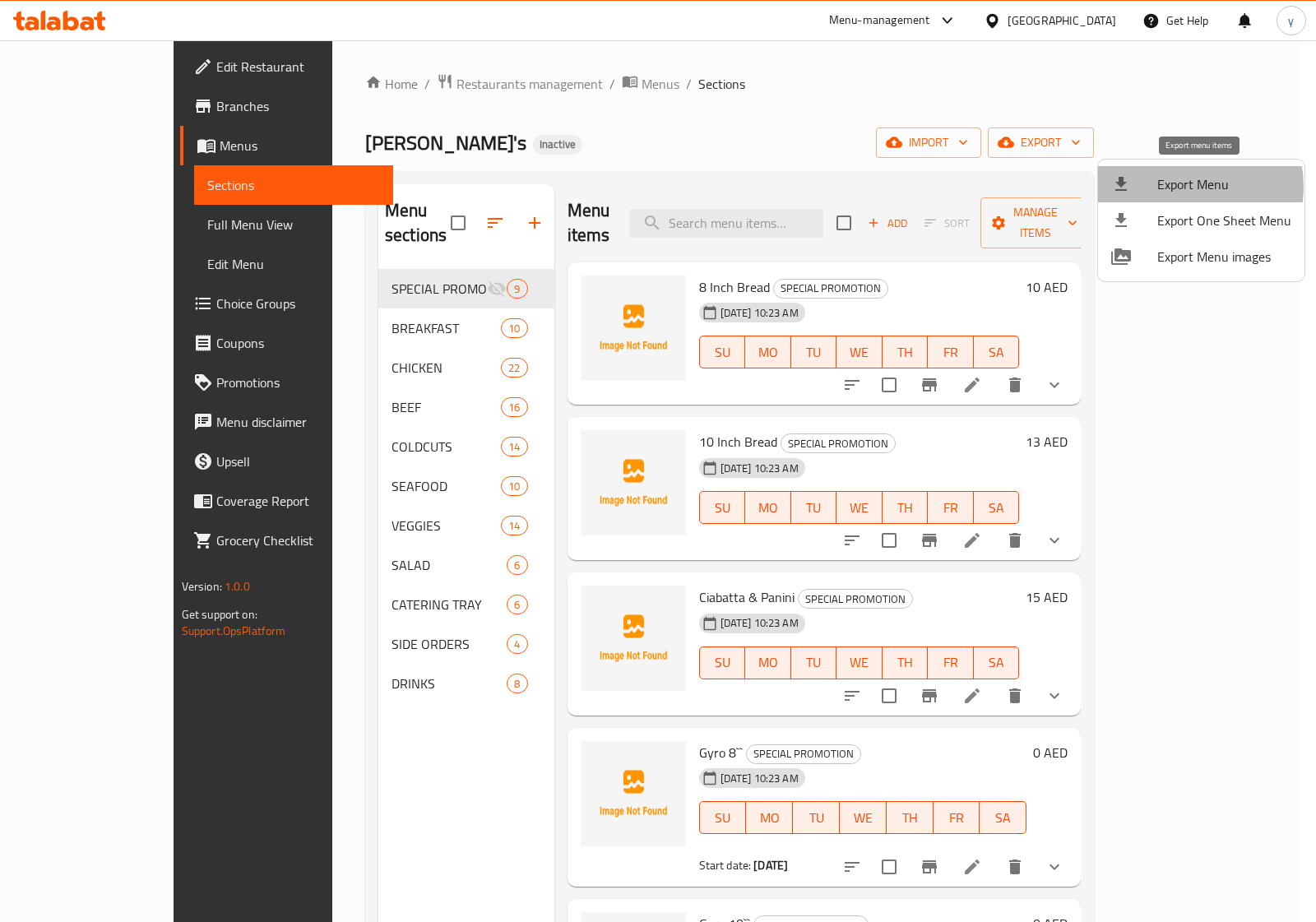
click at [1177, 187] on span "Export Menu" at bounding box center [1224, 184] width 134 height 20
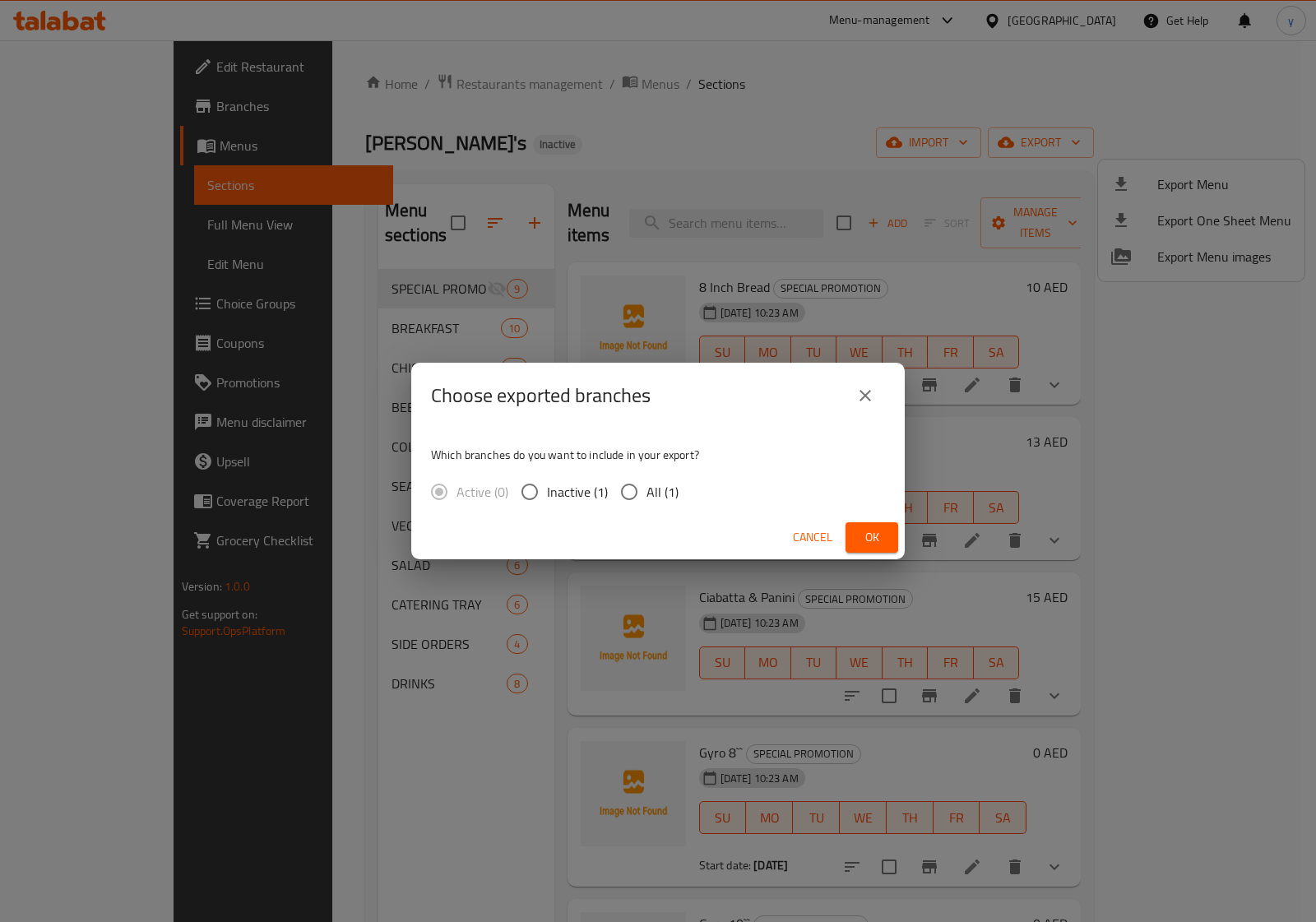
click at [629, 484] on input "All (1)" at bounding box center [629, 492] width 35 height 35
radio input "true"
click at [519, 128] on div "Choose exported branches Which branches do you want to include in your export? …" at bounding box center [658, 461] width 1316 height 922
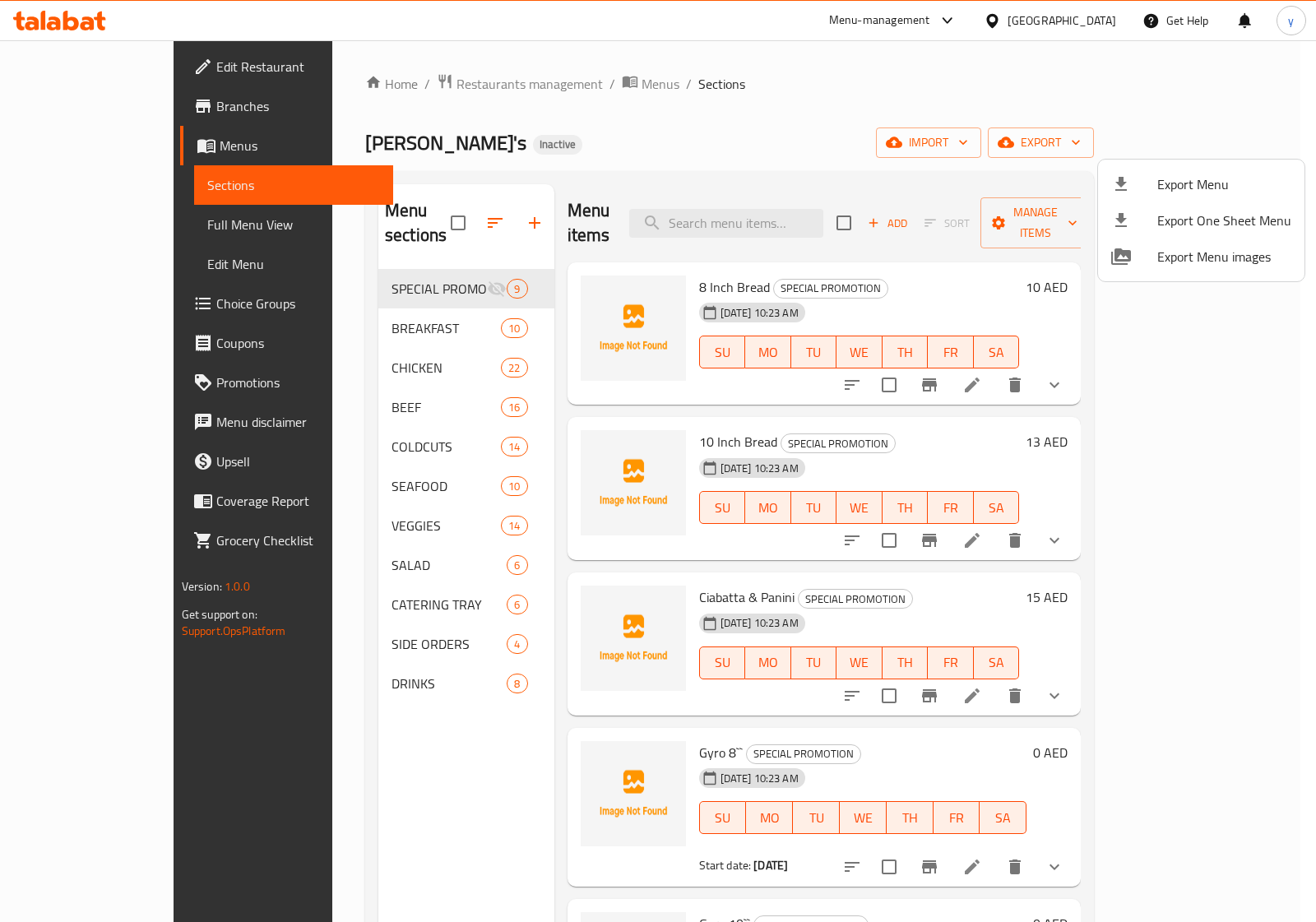
drag, startPoint x: 244, startPoint y: 154, endPoint x: 320, endPoint y: 154, distance: 76.0
click at [320, 154] on div at bounding box center [658, 461] width 1316 height 922
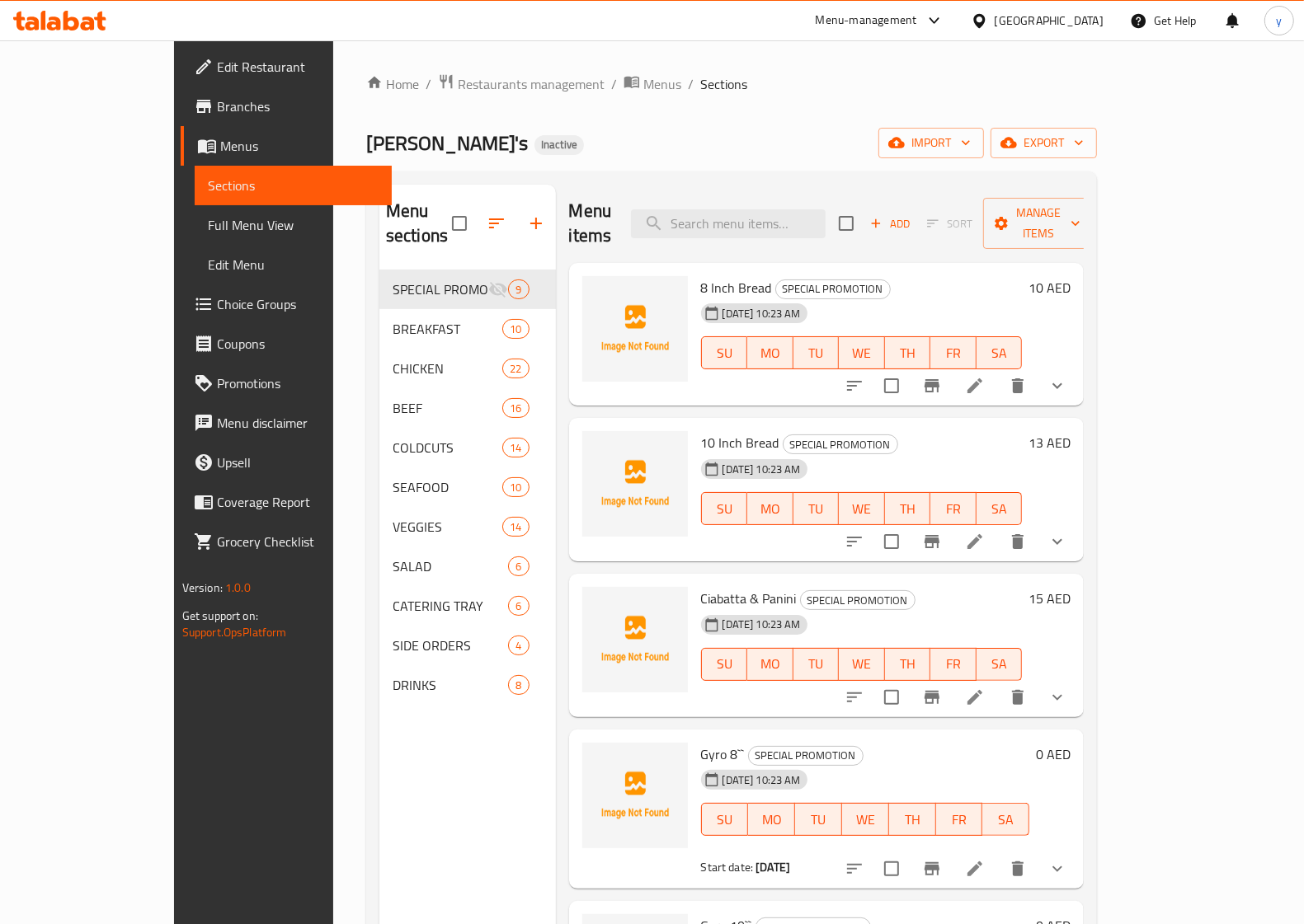
click at [220, 142] on span "Menus" at bounding box center [299, 146] width 158 height 20
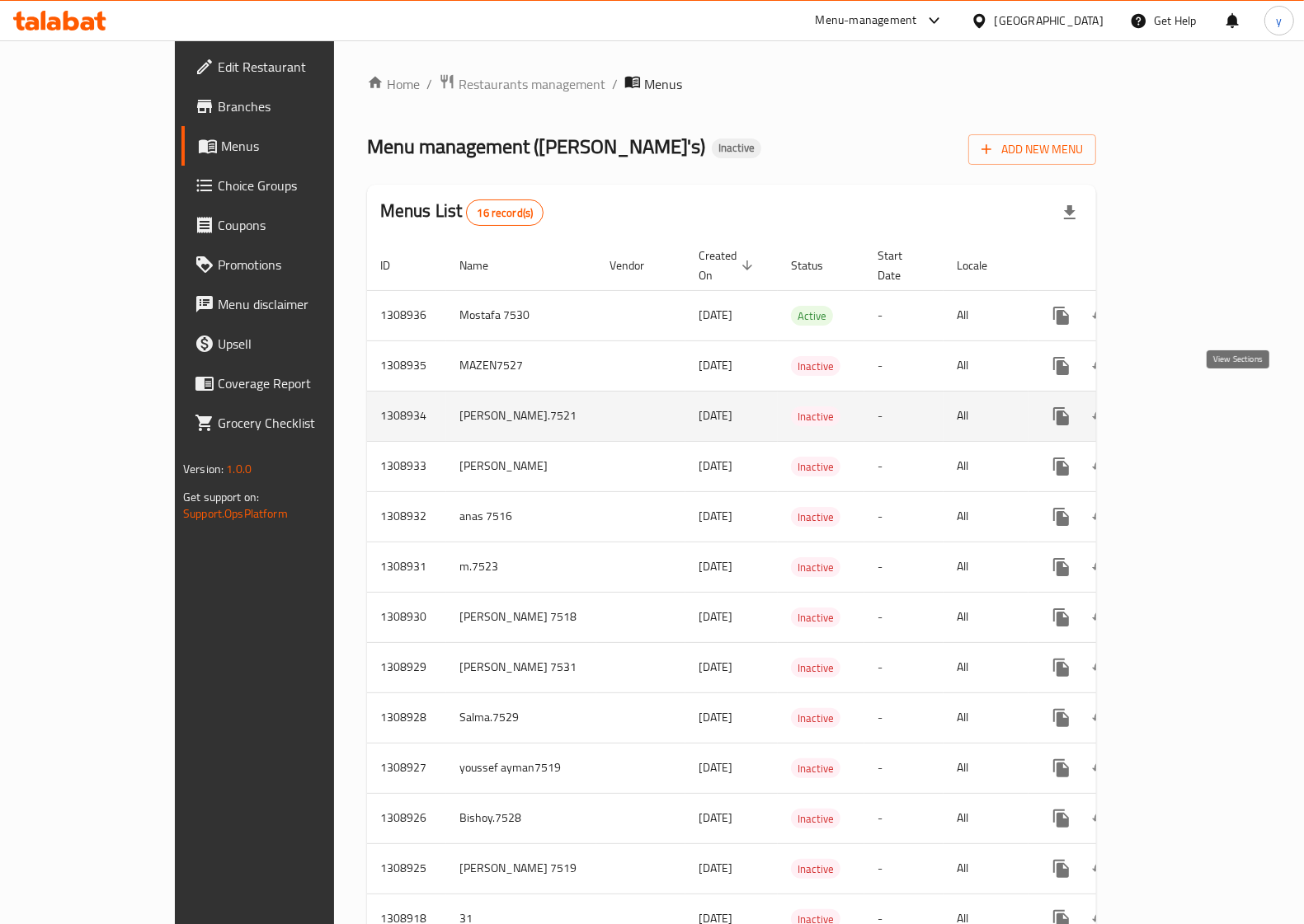
click at [1190, 406] on icon "enhanced table" at bounding box center [1180, 416] width 20 height 20
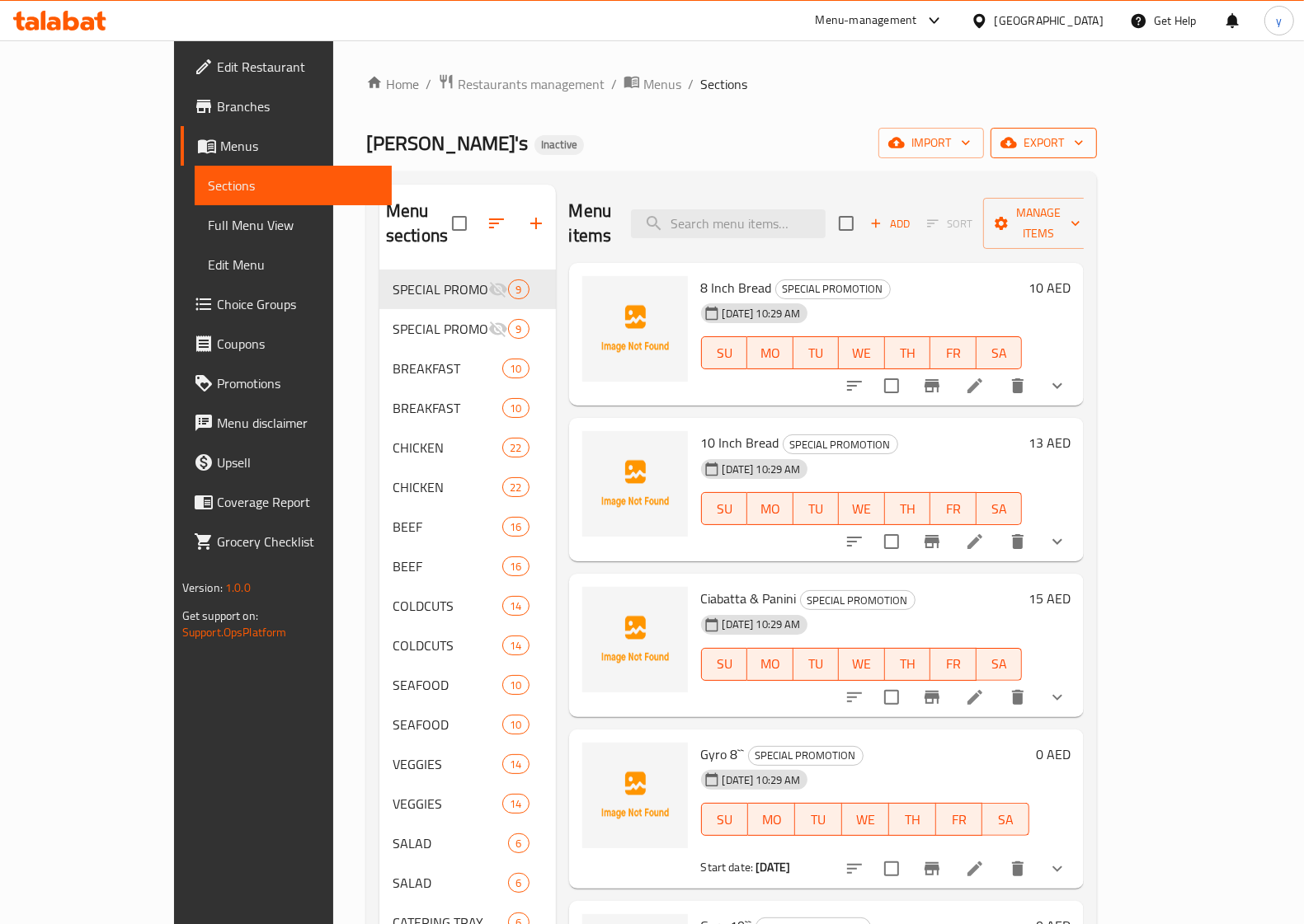
click at [1083, 146] on span "export" at bounding box center [1043, 143] width 80 height 20
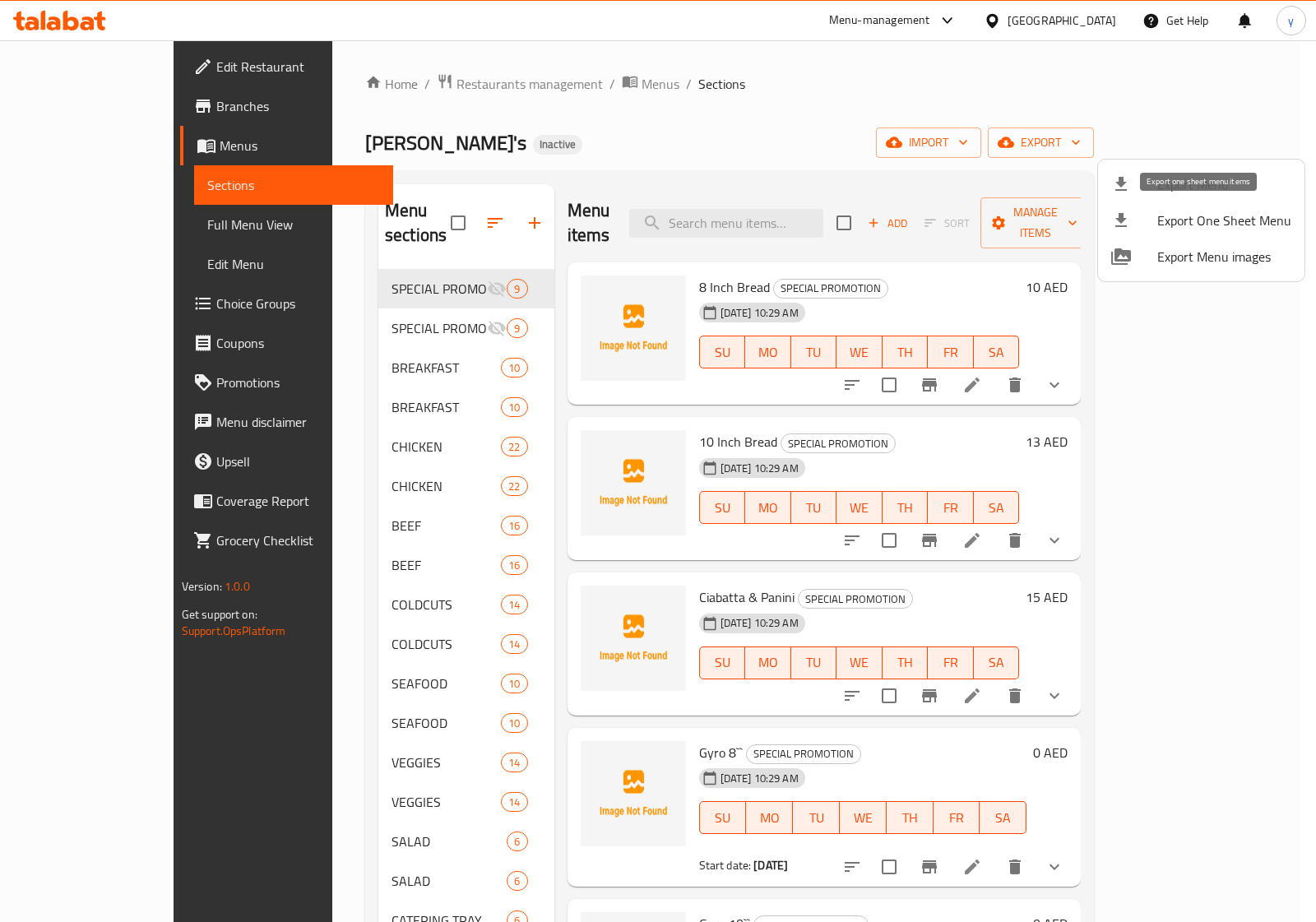
click at [1204, 194] on span "Export Menu" at bounding box center [1224, 184] width 134 height 20
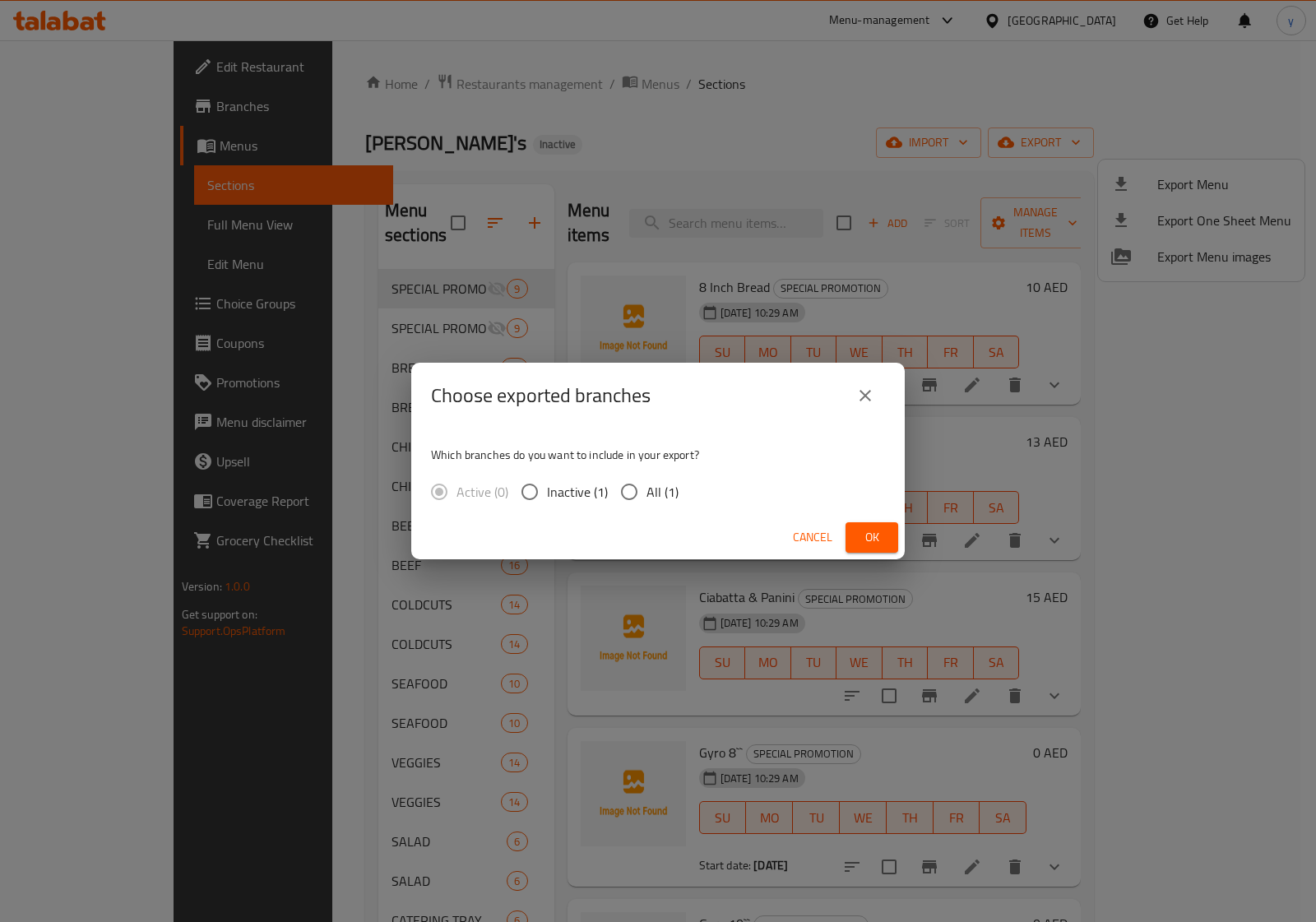
click at [647, 495] on span "All (1)" at bounding box center [662, 492] width 32 height 20
click at [646, 495] on input "All (1)" at bounding box center [629, 492] width 35 height 35
radio input "true"
click at [878, 529] on span "Ok" at bounding box center [872, 537] width 26 height 20
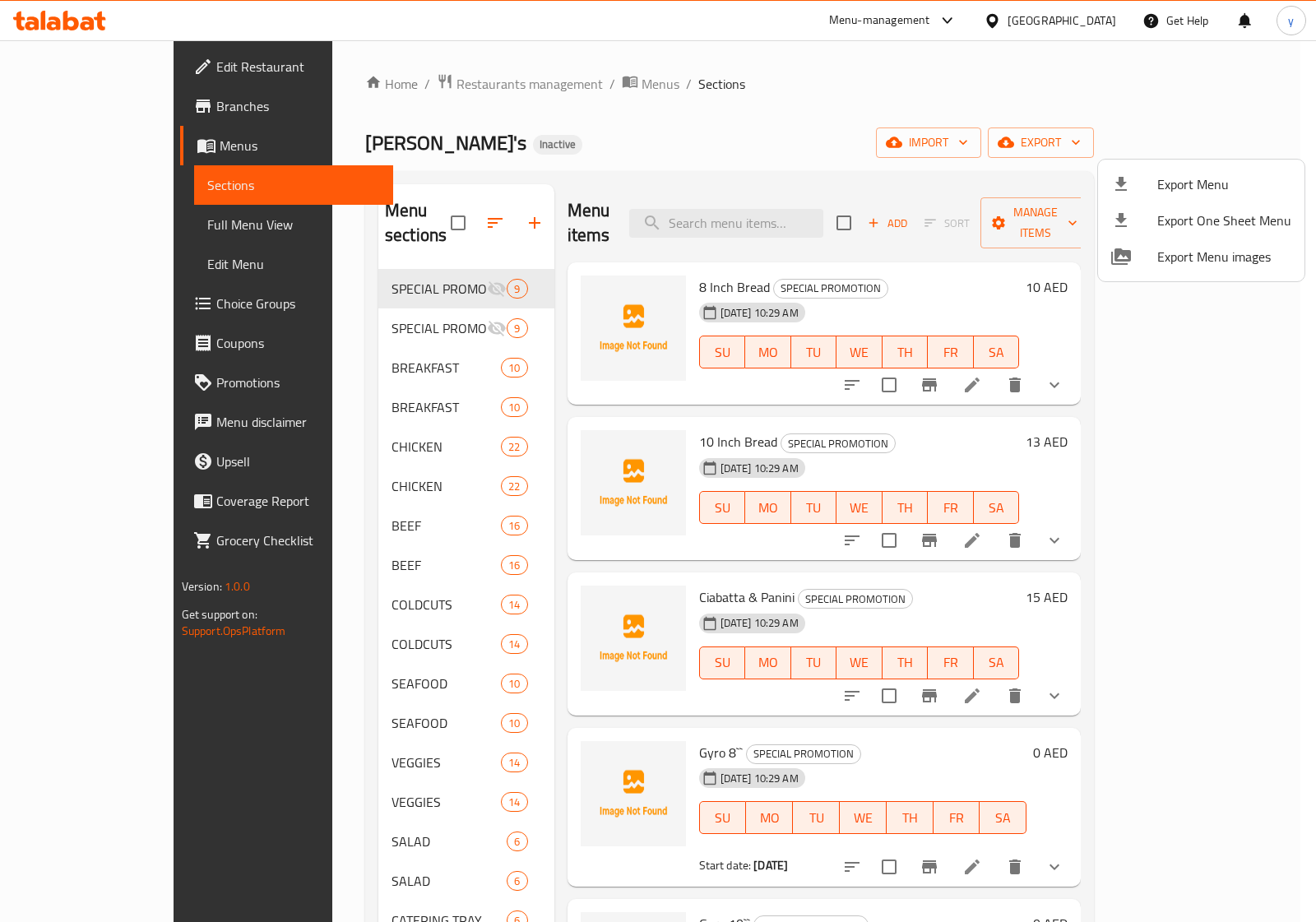
click at [85, 67] on div at bounding box center [658, 461] width 1316 height 922
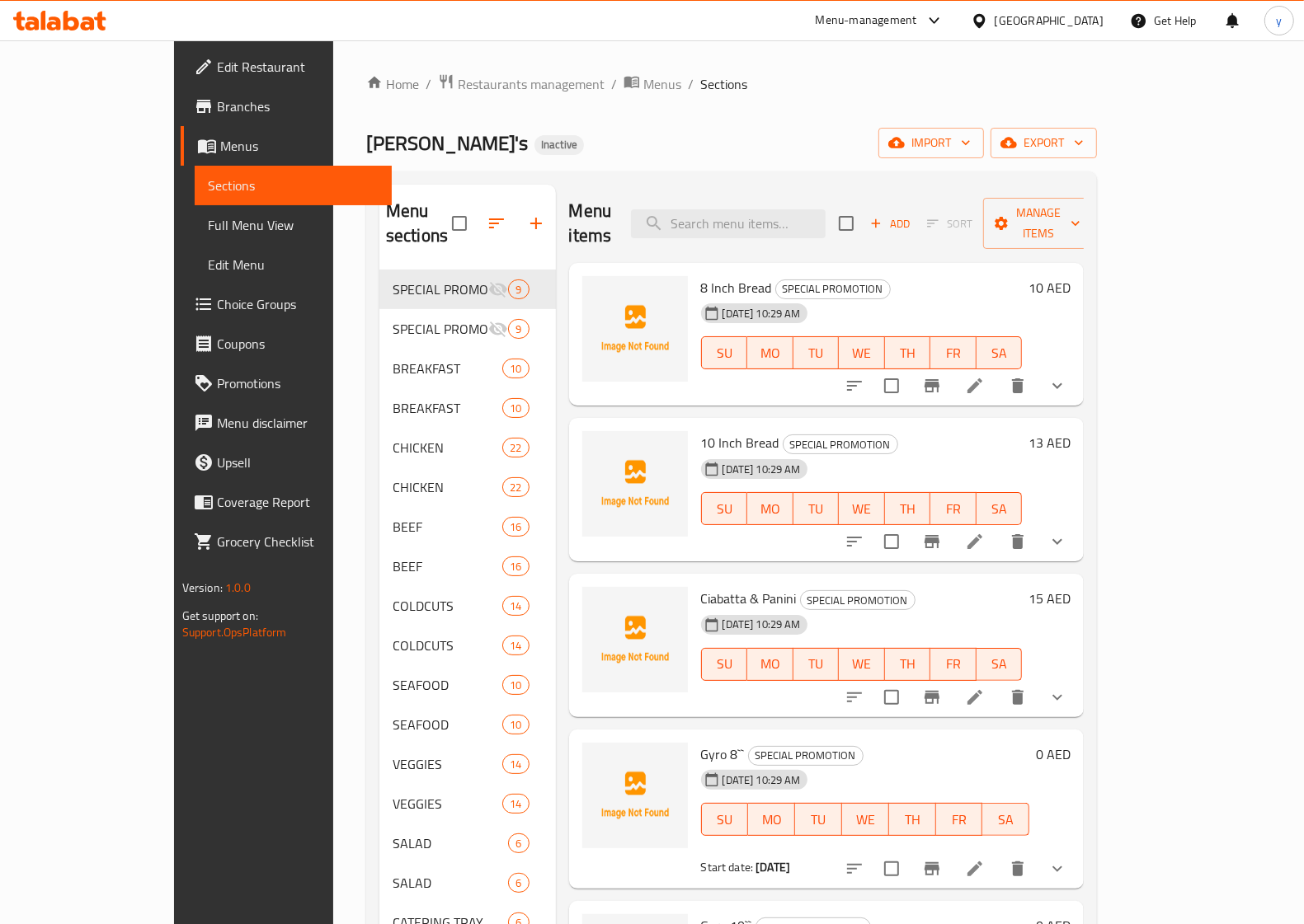
click at [217, 68] on span "Edit Restaurant" at bounding box center [298, 67] width 162 height 20
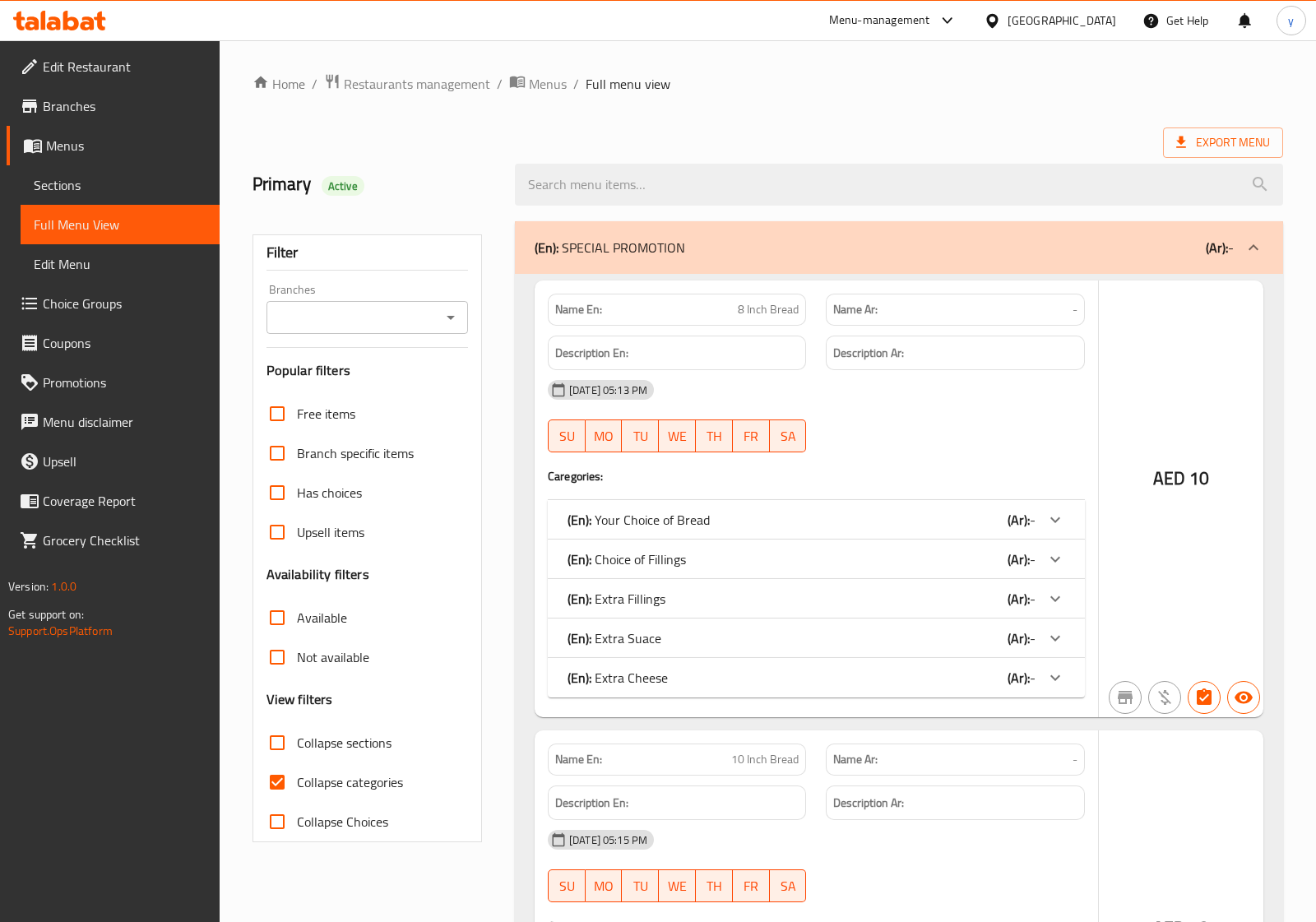
click at [269, 786] on div at bounding box center [658, 461] width 1316 height 922
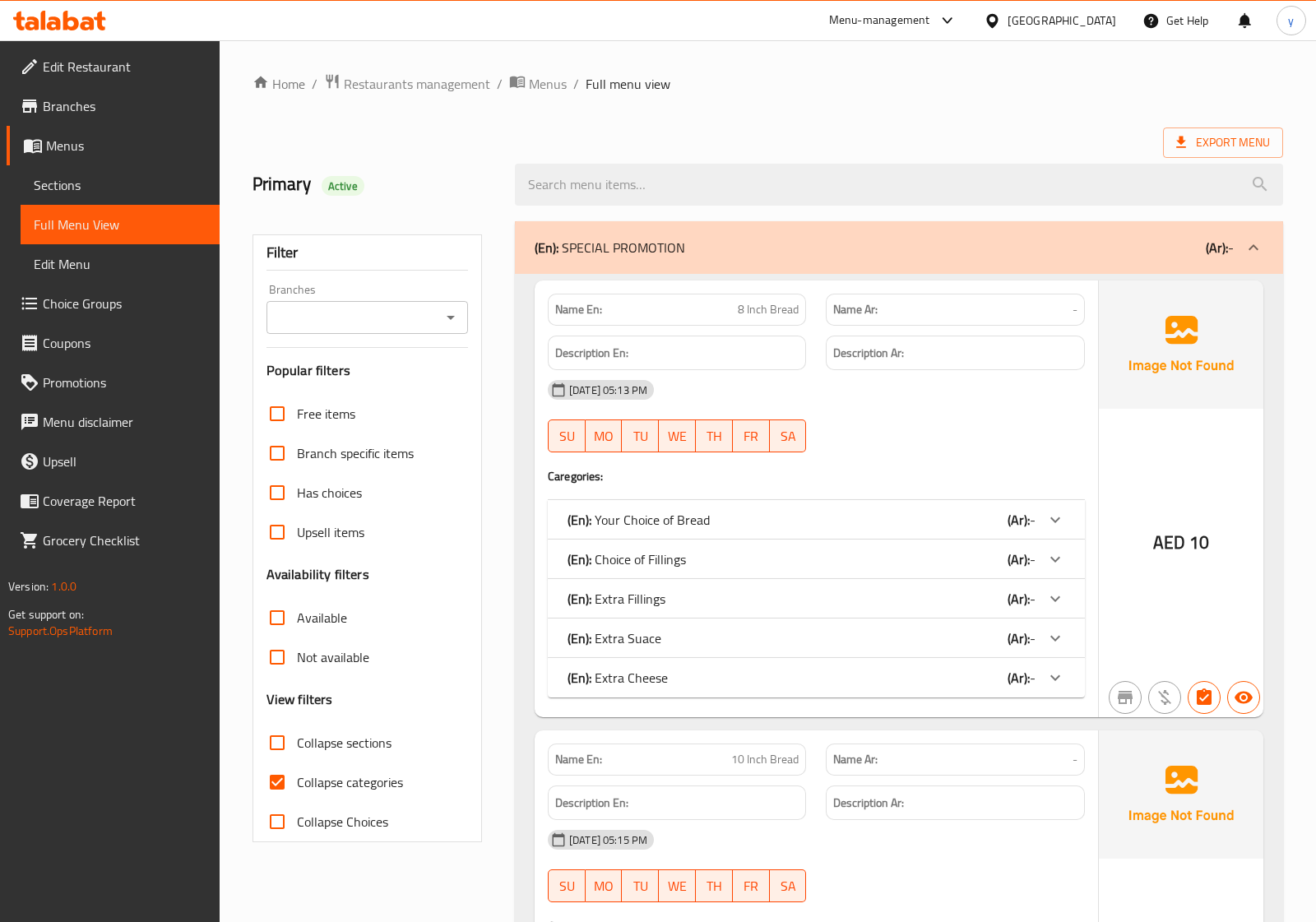
click at [275, 763] on input "Collapse categories" at bounding box center [277, 782] width 39 height 39
checkbox input "false"
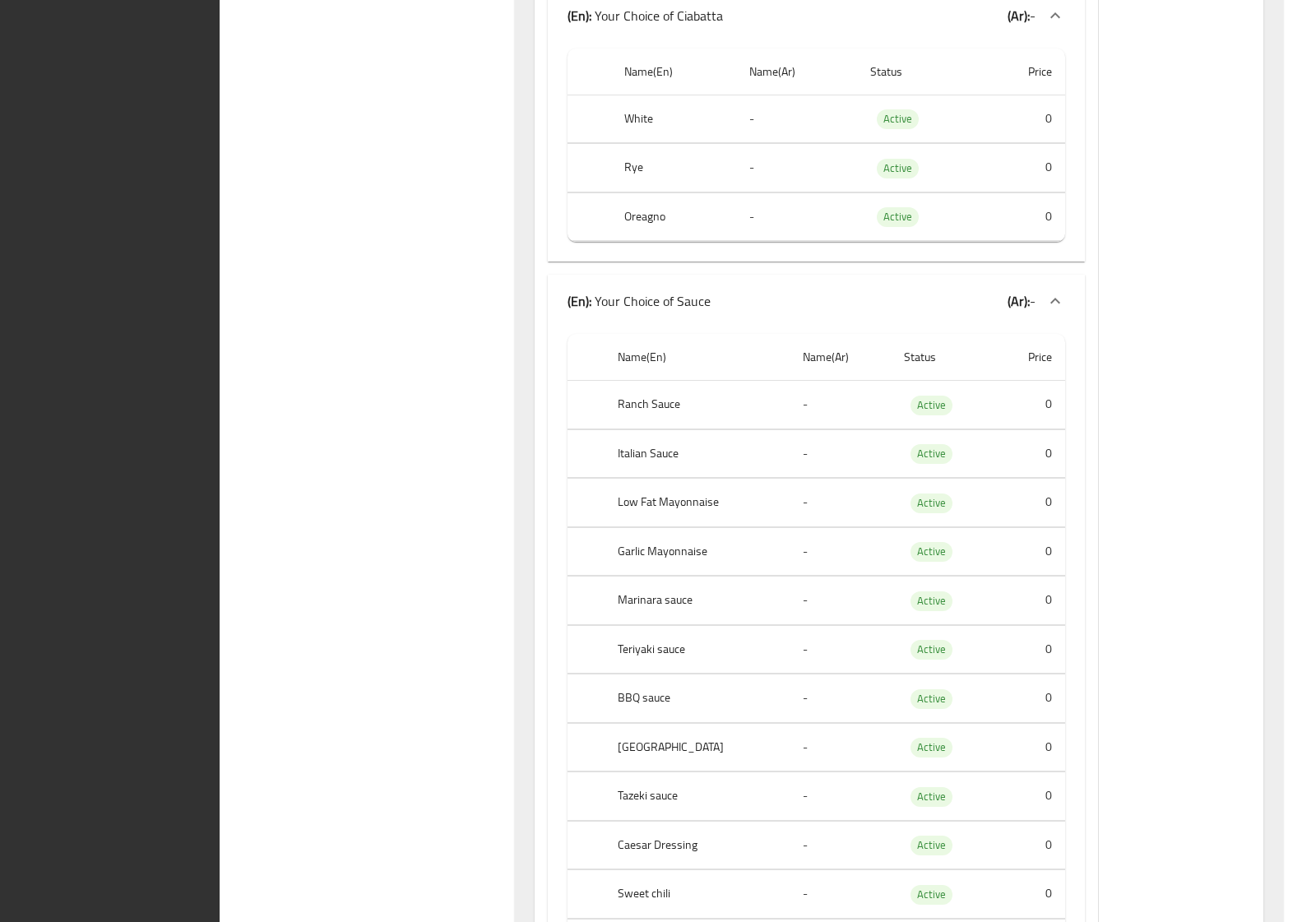
scroll to position [247258, 0]
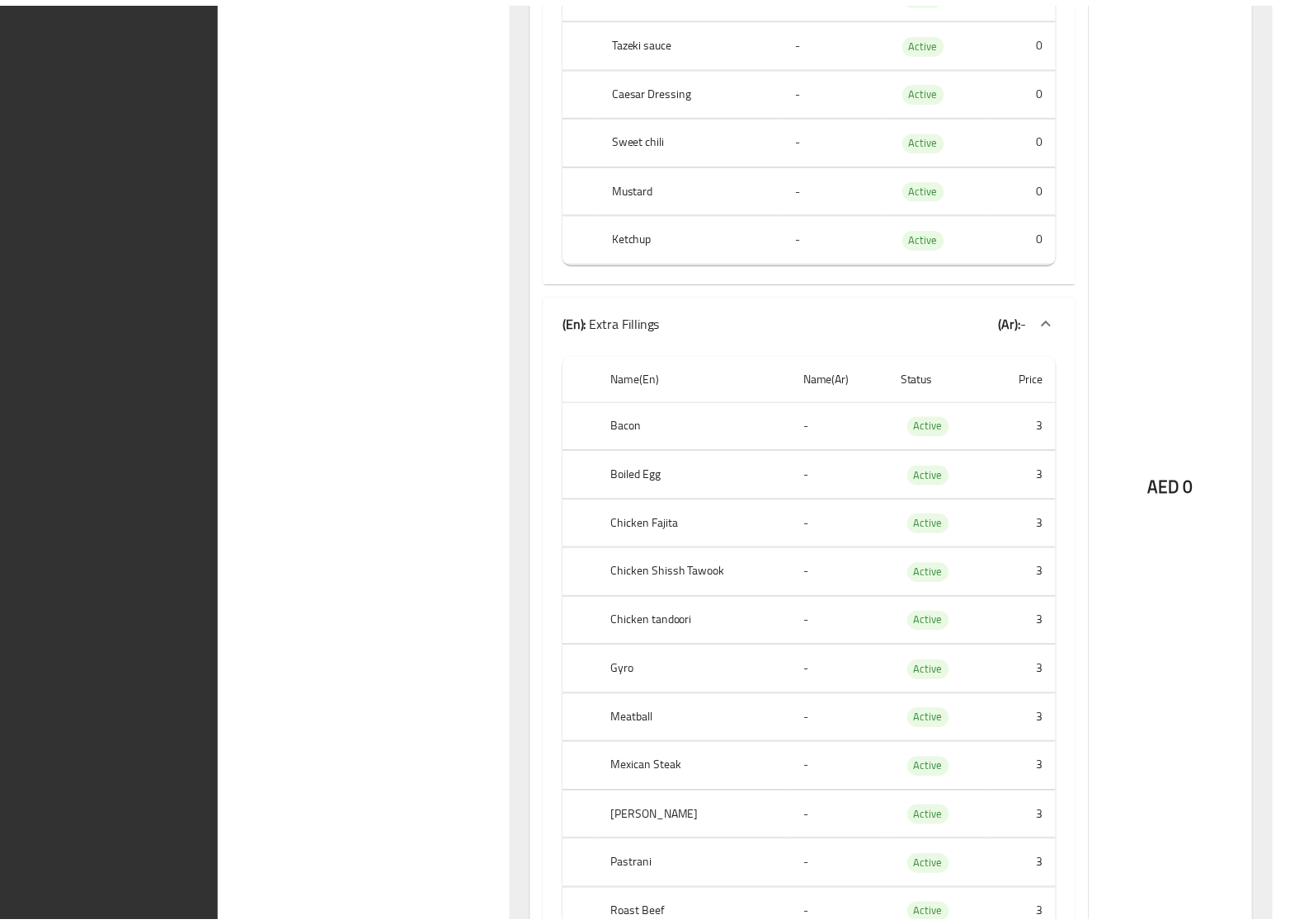
scroll to position [248553, 0]
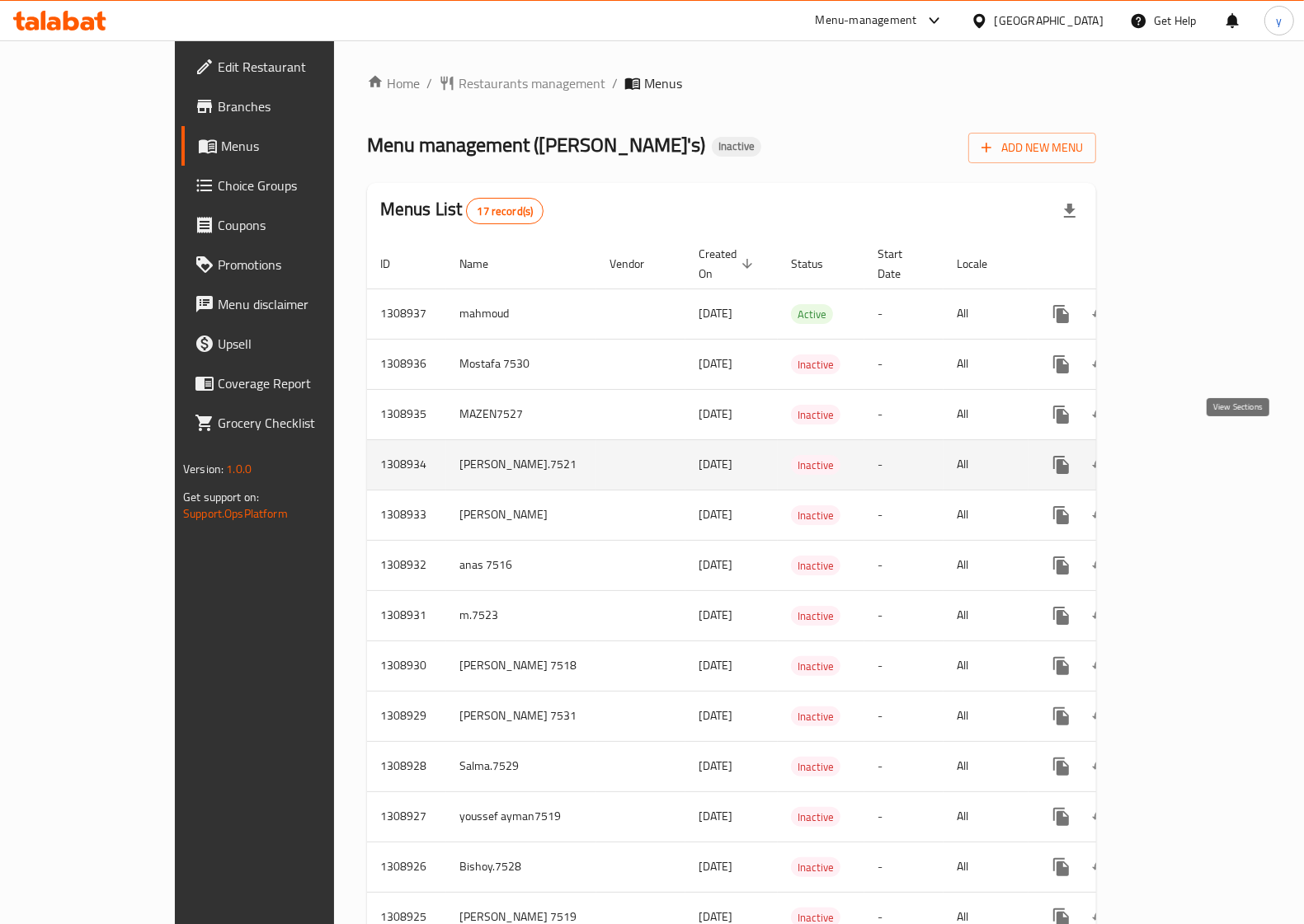
click at [1190, 455] on icon "enhanced table" at bounding box center [1180, 465] width 20 height 20
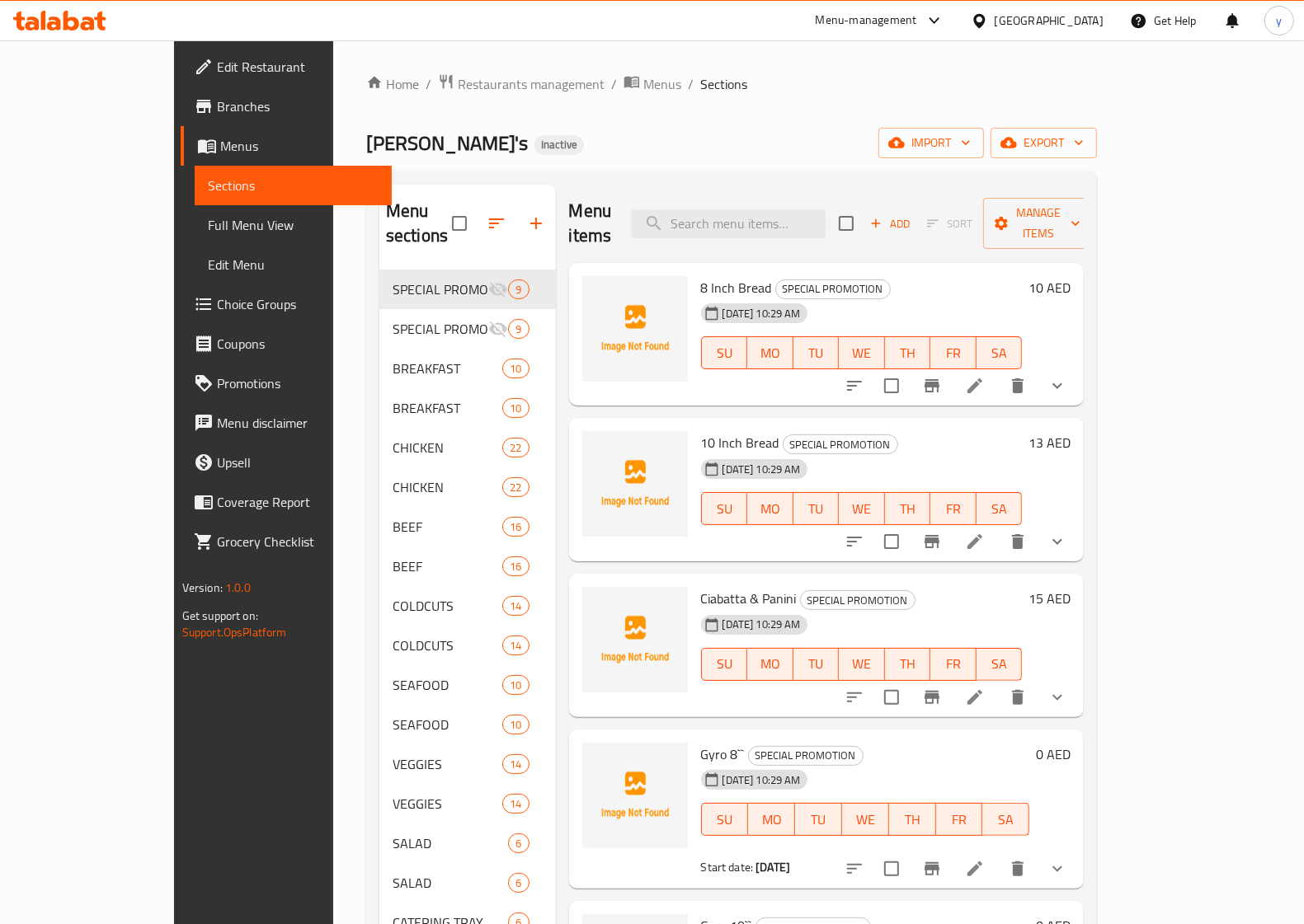
click at [207, 219] on span "Full Menu View" at bounding box center [292, 225] width 171 height 20
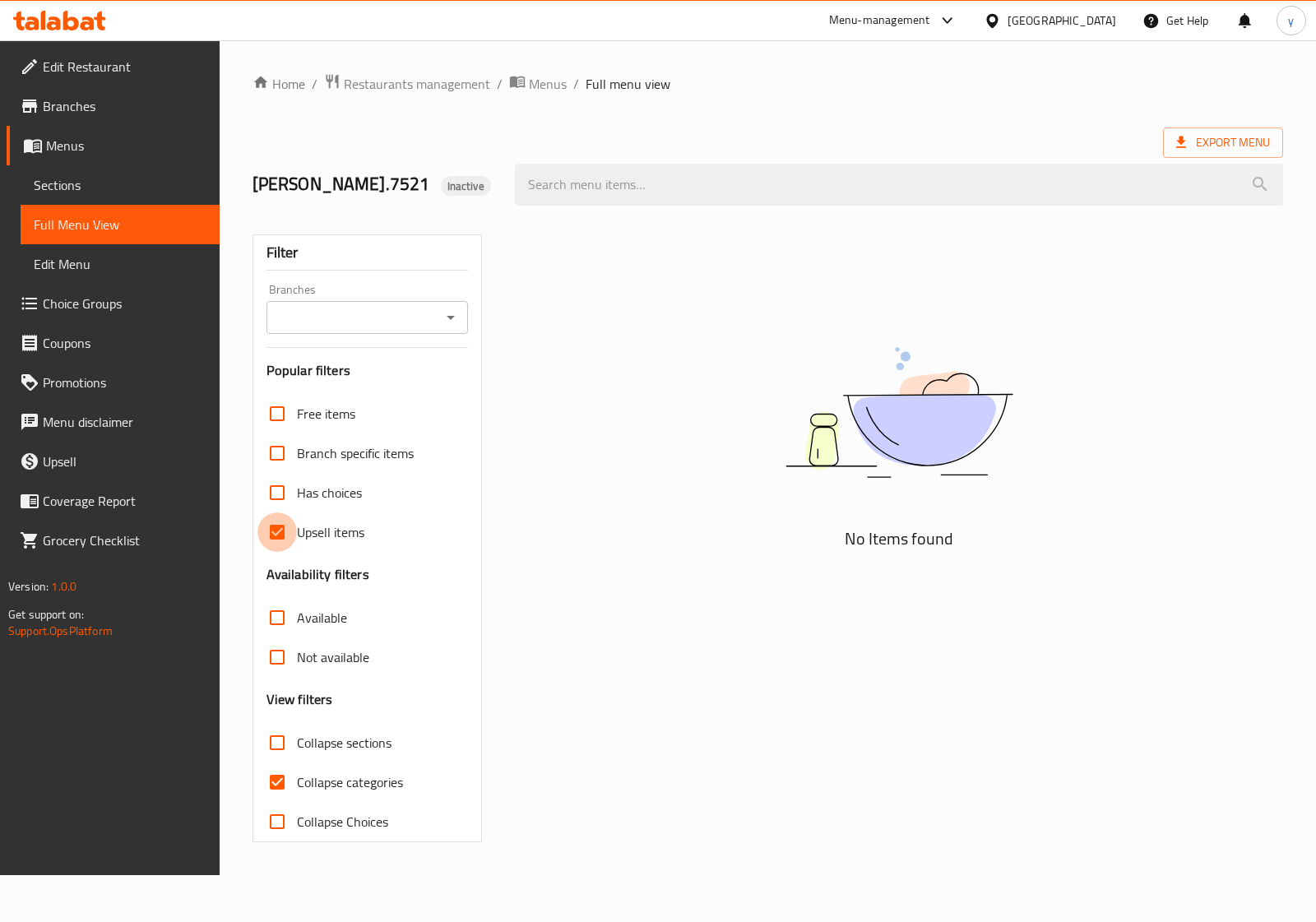
click at [276, 529] on input "Upsell items" at bounding box center [277, 532] width 39 height 39
checkbox input "false"
click at [280, 781] on input "Collapse categories" at bounding box center [277, 782] width 39 height 39
checkbox input "false"
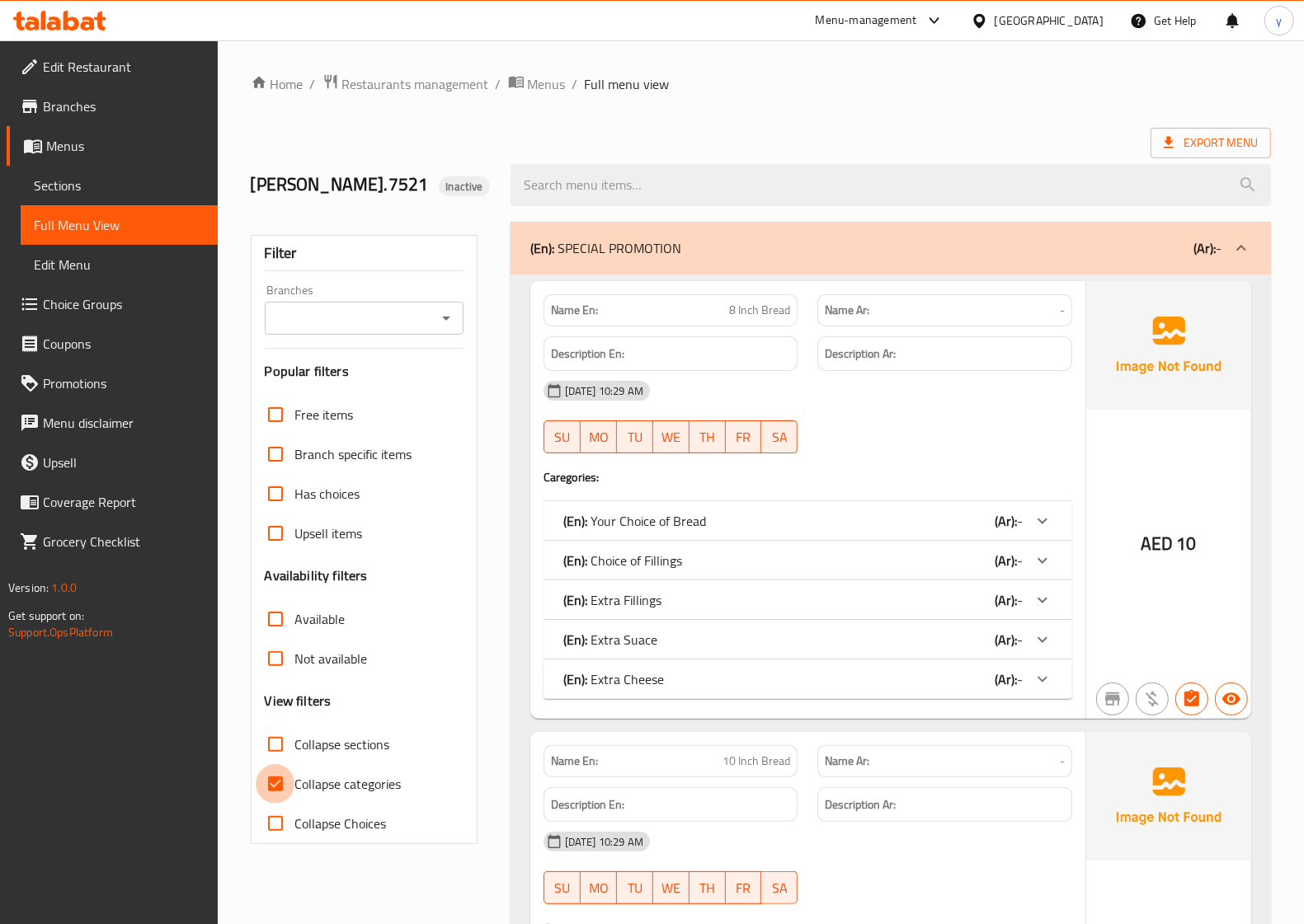
click at [273, 777] on input "Collapse categories" at bounding box center [275, 784] width 40 height 40
checkbox input "false"
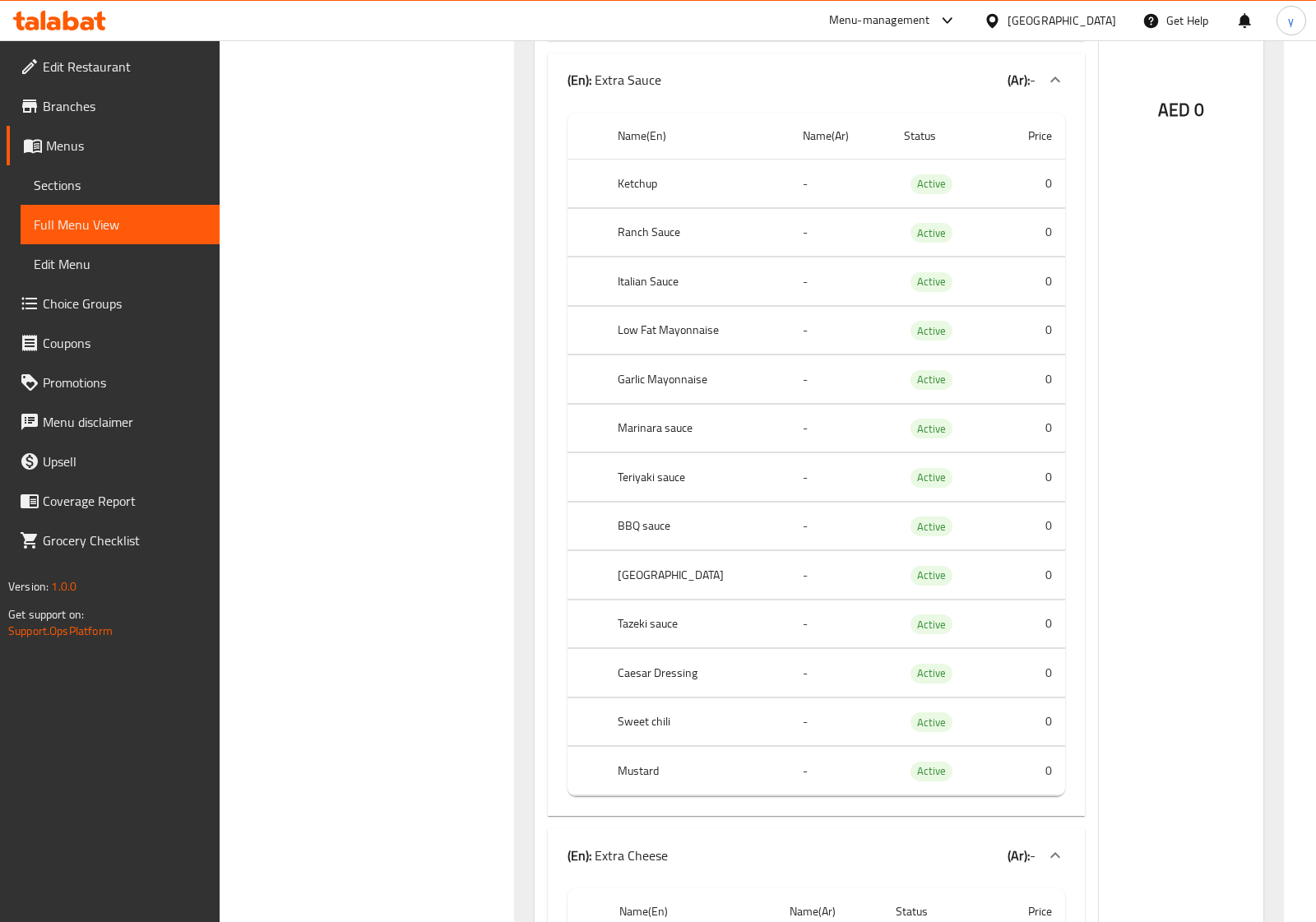
scroll to position [114177, 0]
